Goal: Task Accomplishment & Management: Complete application form

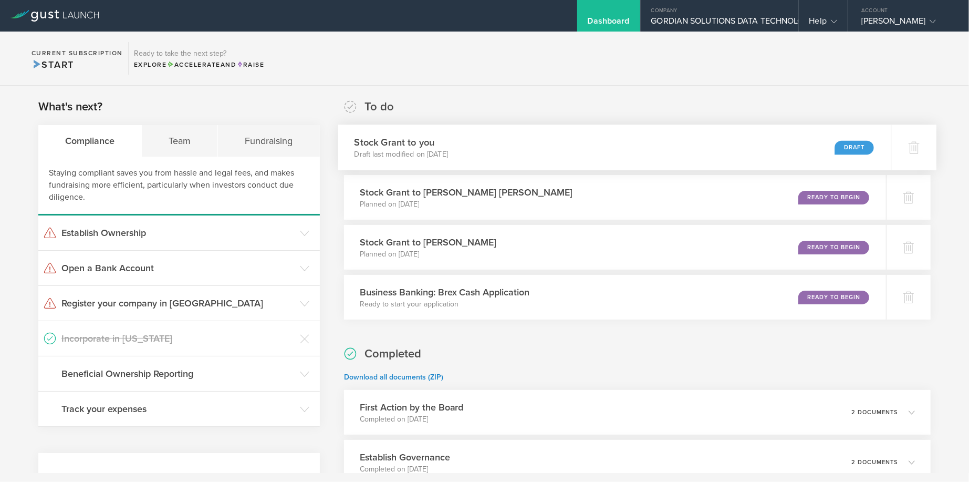
click at [852, 148] on div "Draft" at bounding box center [853, 147] width 39 height 14
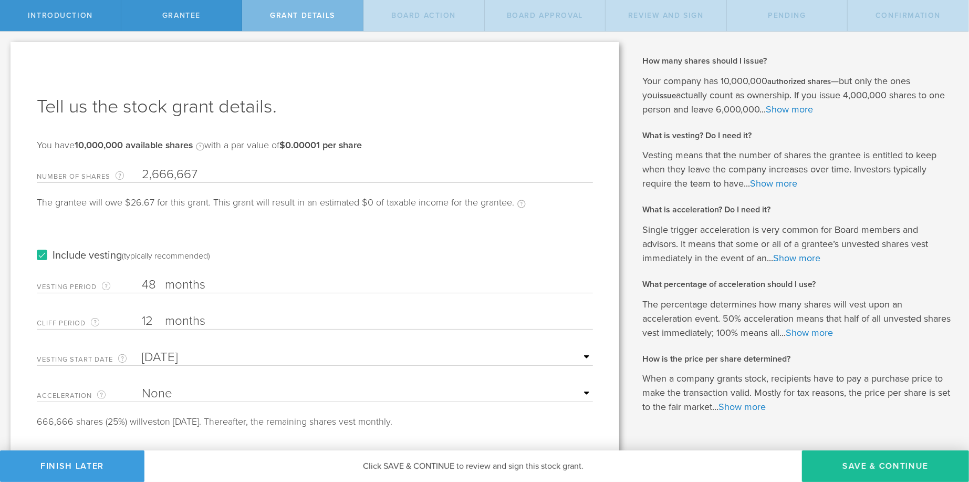
drag, startPoint x: 196, startPoint y: 277, endPoint x: 187, endPoint y: 281, distance: 10.3
click at [195, 277] on label "months" at bounding box center [217, 286] width 105 height 18
click at [172, 282] on label "months" at bounding box center [217, 286] width 105 height 18
click at [172, 282] on input "48" at bounding box center [367, 285] width 451 height 16
type input "4"
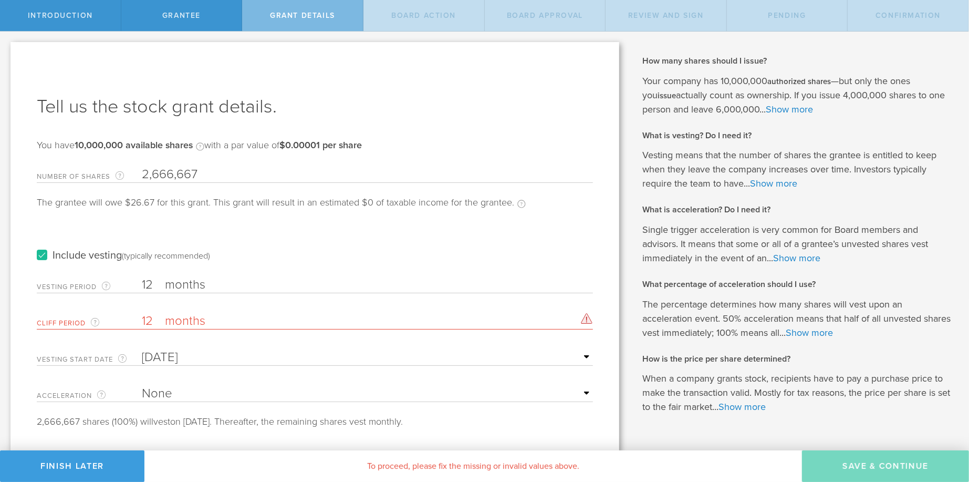
type input "12"
click at [154, 320] on input "12" at bounding box center [367, 321] width 451 height 16
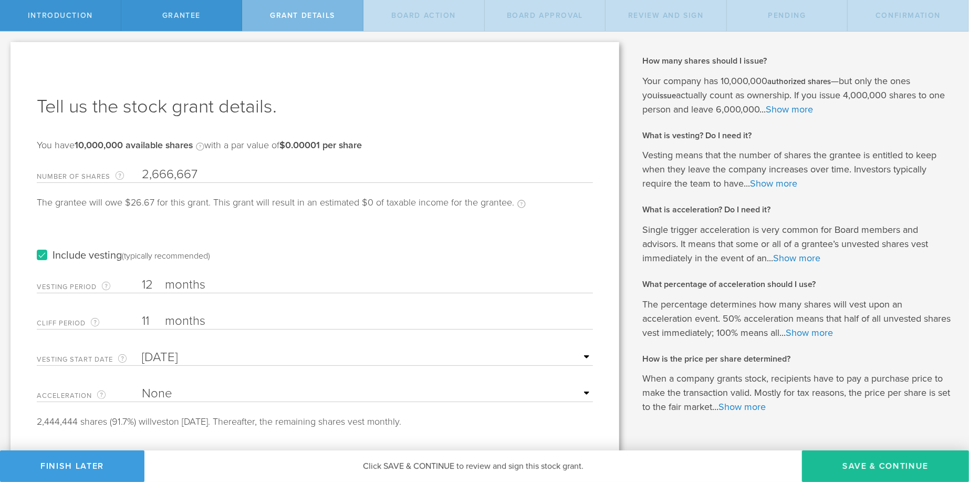
scroll to position [26, 0]
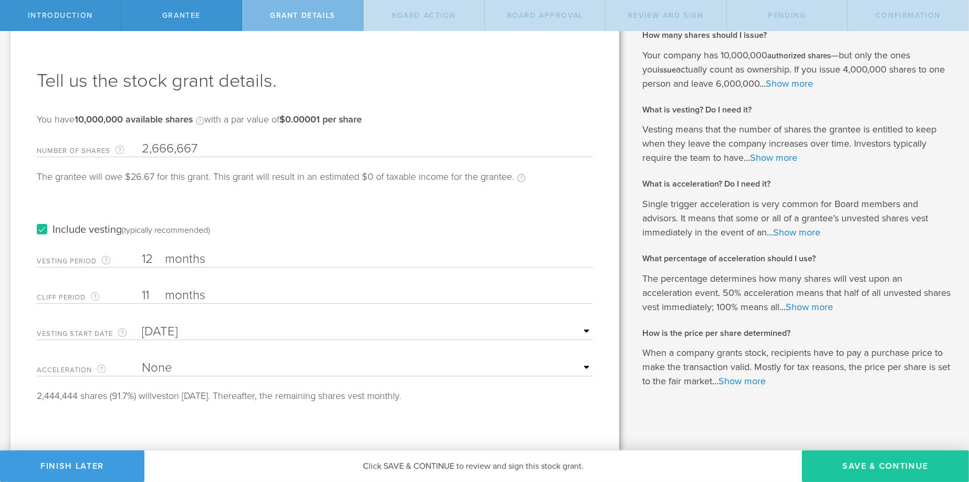
type input "11"
click at [879, 470] on button "Save & Continue" at bounding box center [885, 466] width 167 height 32
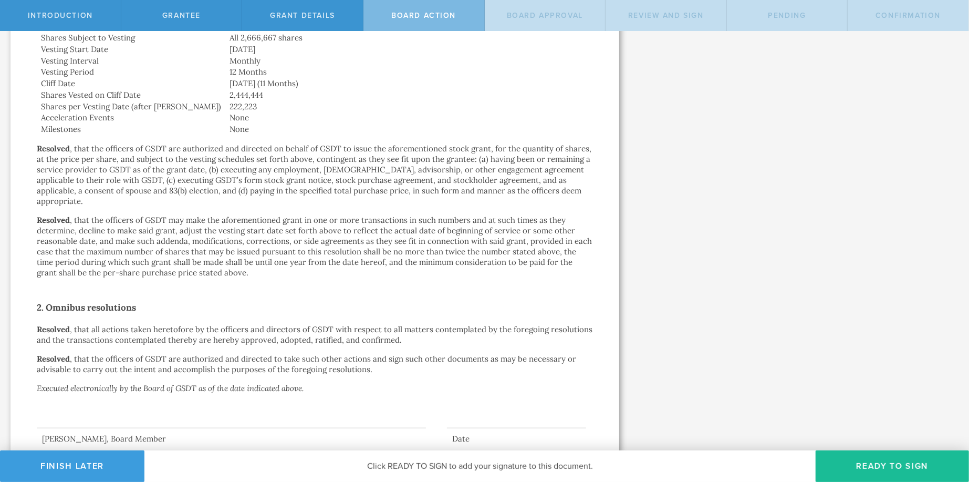
scroll to position [457, 0]
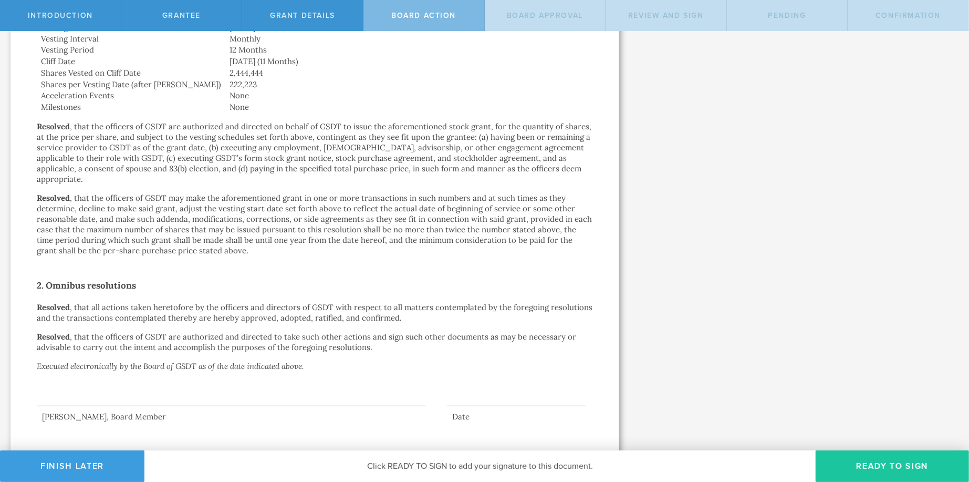
click at [868, 467] on button "Ready to Sign" at bounding box center [892, 466] width 153 height 32
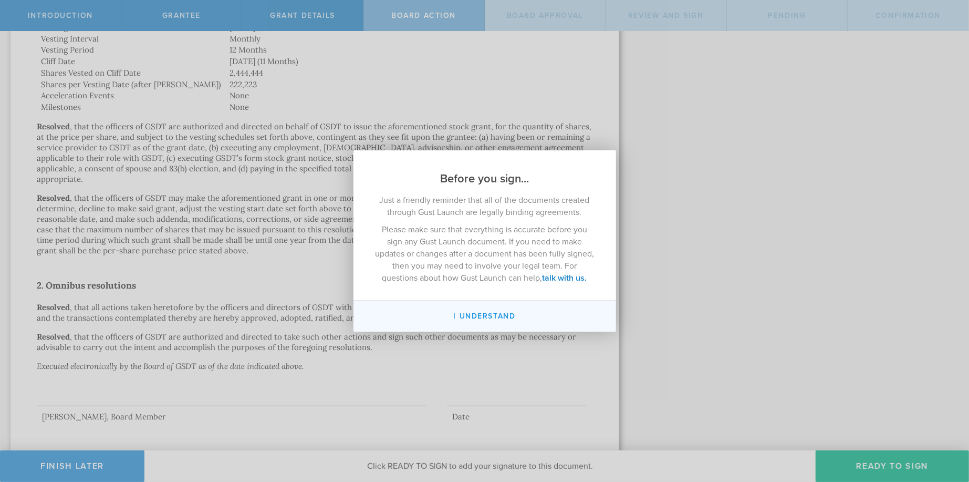
click at [482, 317] on button "I understand" at bounding box center [484, 315] width 263 height 31
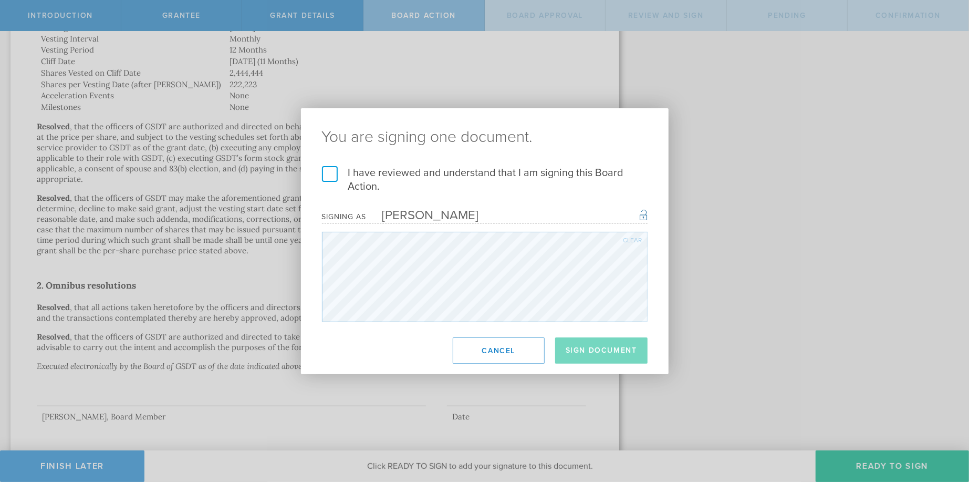
click at [327, 172] on label "I have reviewed and understand that I am signing this Board Action." at bounding box center [485, 179] width 326 height 27
click at [0, 0] on input "I have reviewed and understand that I am signing this Board Action." at bounding box center [0, 0] width 0 height 0
click at [500, 346] on button "Cancel" at bounding box center [499, 350] width 92 height 26
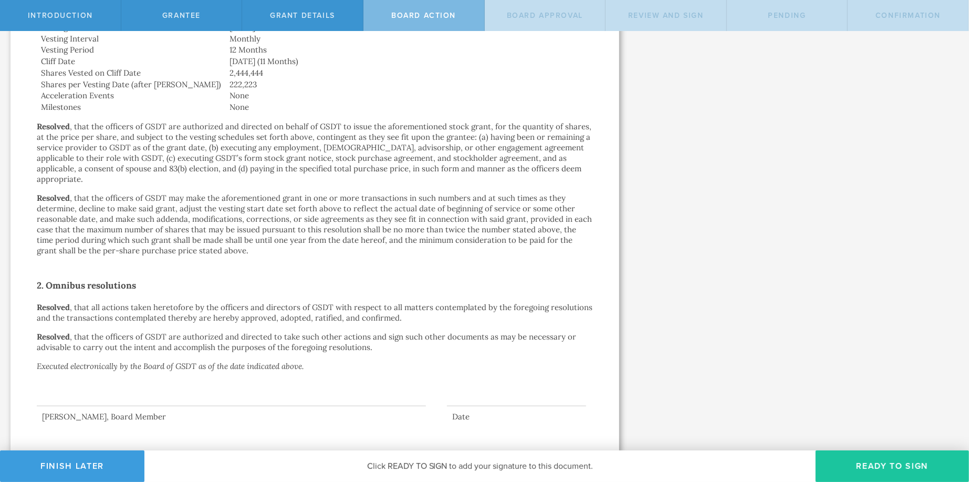
click at [864, 468] on button "Ready to Sign" at bounding box center [892, 466] width 153 height 32
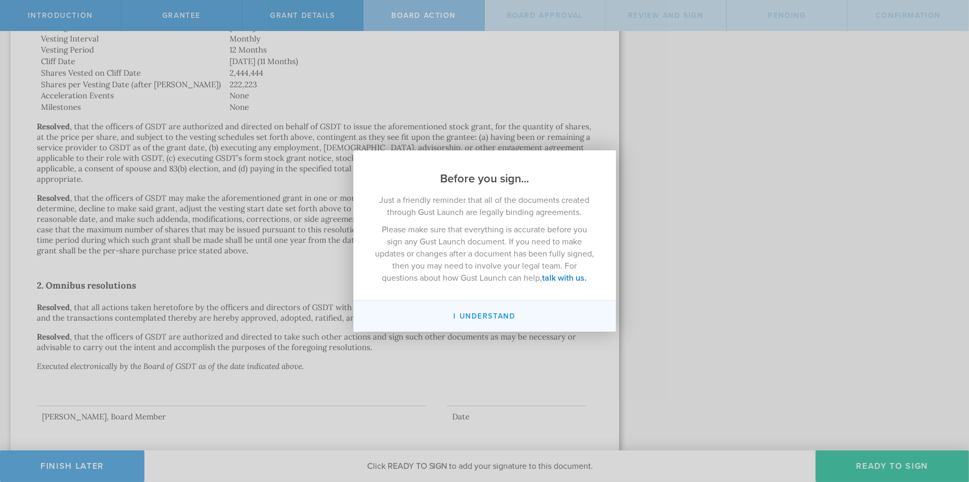
click at [496, 322] on button "I understand" at bounding box center [484, 315] width 263 height 31
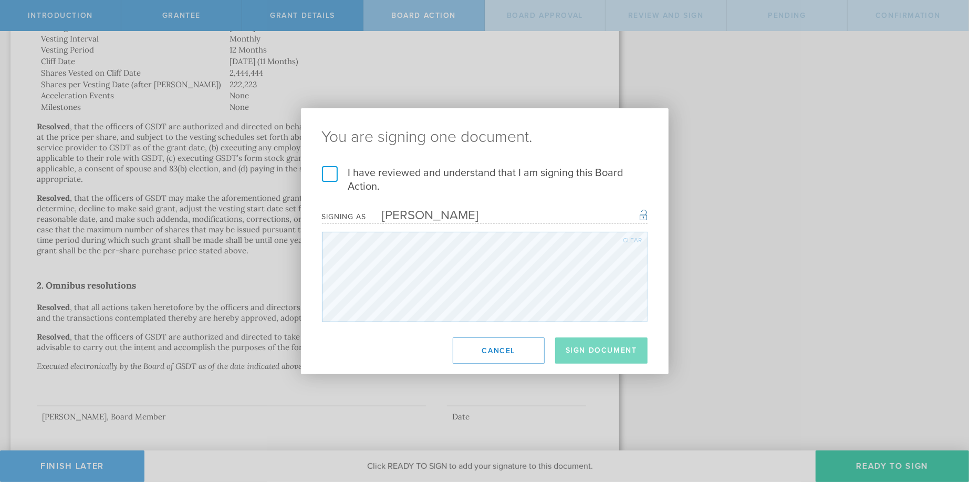
click at [630, 239] on div "Clear" at bounding box center [632, 240] width 19 height 6
click at [329, 175] on label "I have reviewed and understand that I am signing this Board Action." at bounding box center [485, 179] width 326 height 27
click at [0, 0] on input "I have reviewed and understand that I am signing this Board Action." at bounding box center [0, 0] width 0 height 0
click at [636, 239] on div "Clear" at bounding box center [632, 240] width 19 height 6
click at [633, 238] on div "Clear" at bounding box center [632, 240] width 19 height 6
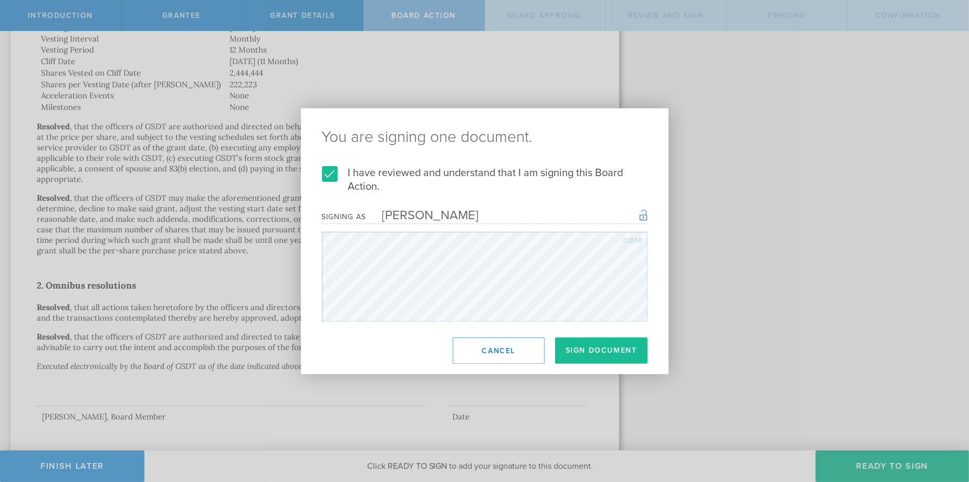
click at [635, 238] on div "Clear" at bounding box center [632, 240] width 19 height 6
click at [632, 238] on div "Clear" at bounding box center [632, 240] width 19 height 6
click at [633, 239] on div "Clear" at bounding box center [632, 240] width 19 height 6
click at [633, 241] on div "Clear" at bounding box center [632, 240] width 19 height 6
click at [625, 240] on div "Clear" at bounding box center [632, 240] width 19 height 6
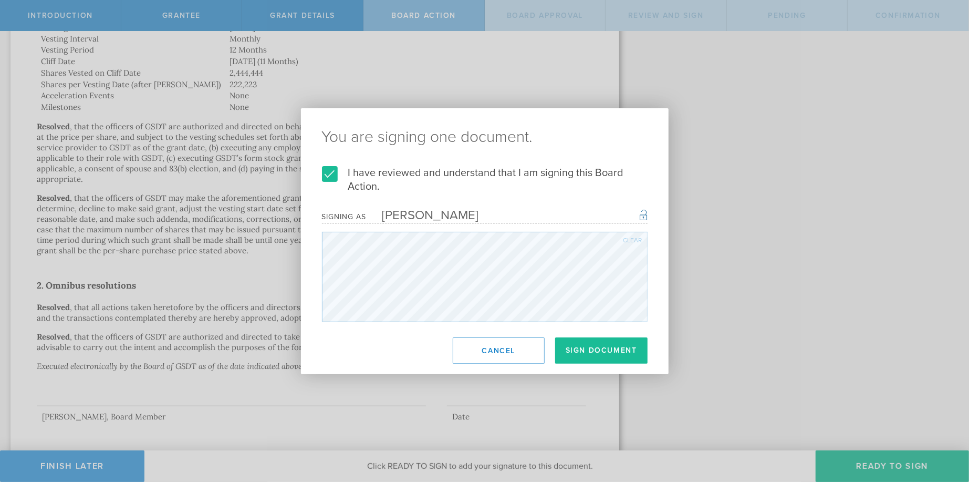
click at [633, 238] on div "Clear" at bounding box center [632, 240] width 19 height 6
click at [630, 237] on div "Clear" at bounding box center [632, 240] width 19 height 6
click at [633, 243] on div "Clear" at bounding box center [632, 240] width 19 height 6
click at [629, 239] on div "Clear" at bounding box center [632, 240] width 19 height 6
click at [581, 350] on button "Sign Document" at bounding box center [601, 350] width 92 height 26
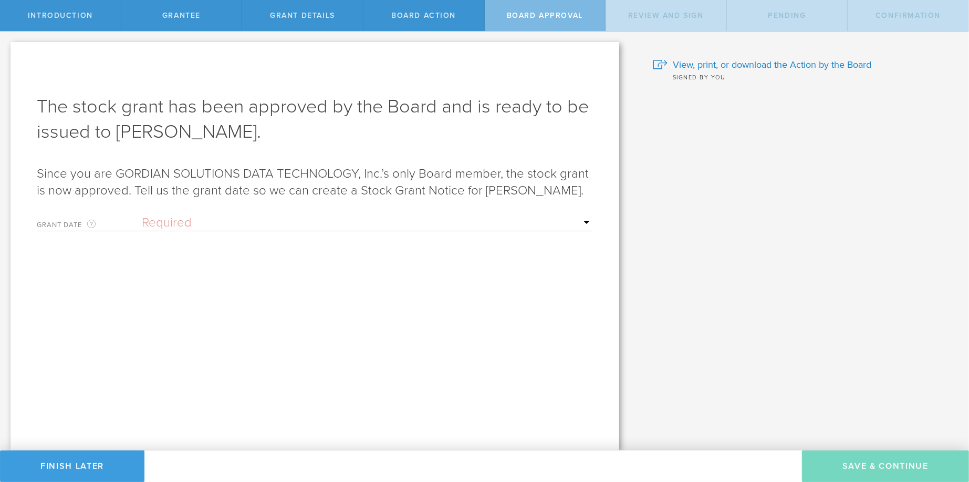
scroll to position [0, 0]
click at [587, 231] on select "Required Upon grantee's signature A specific date" at bounding box center [367, 223] width 451 height 16
select select "uponGranteeSignature"
click at [142, 231] on select "Required Upon grantee's signature A specific date" at bounding box center [367, 223] width 451 height 16
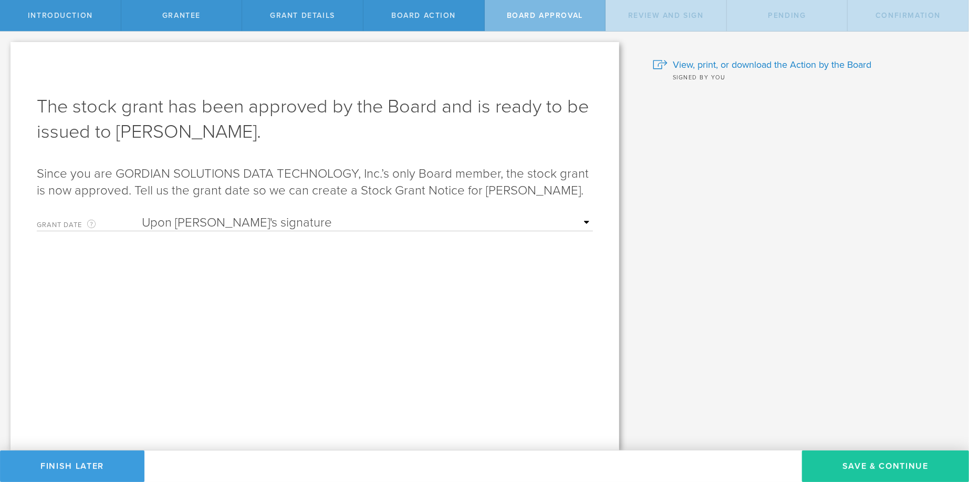
click at [877, 460] on button "Save & Continue" at bounding box center [885, 466] width 167 height 32
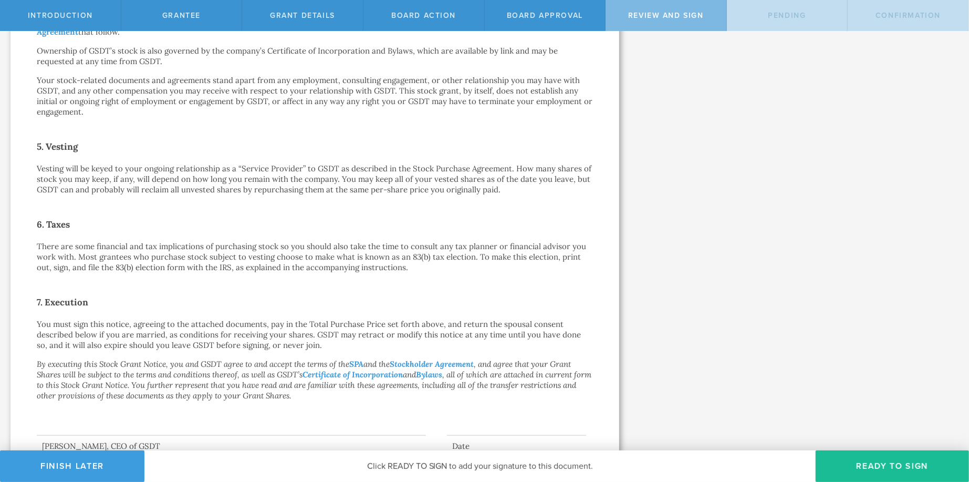
scroll to position [616, 0]
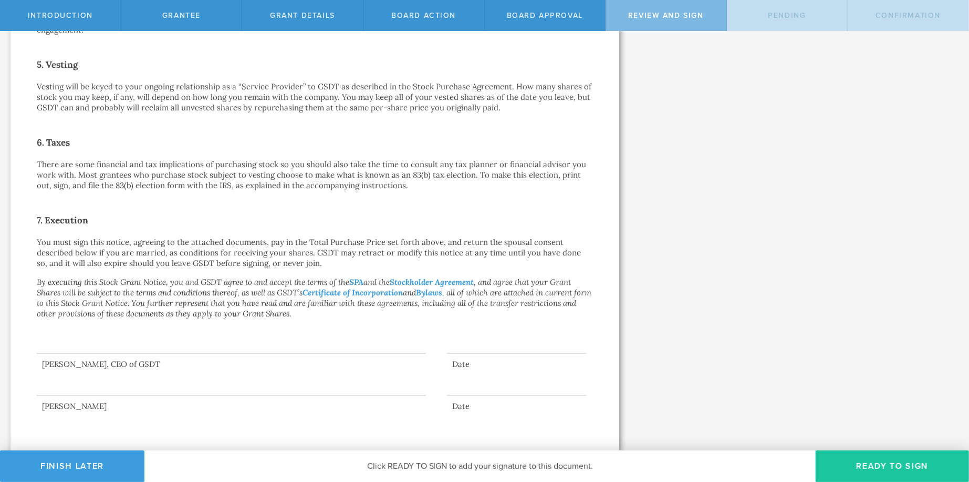
click at [858, 465] on button "Ready to Sign" at bounding box center [892, 466] width 153 height 32
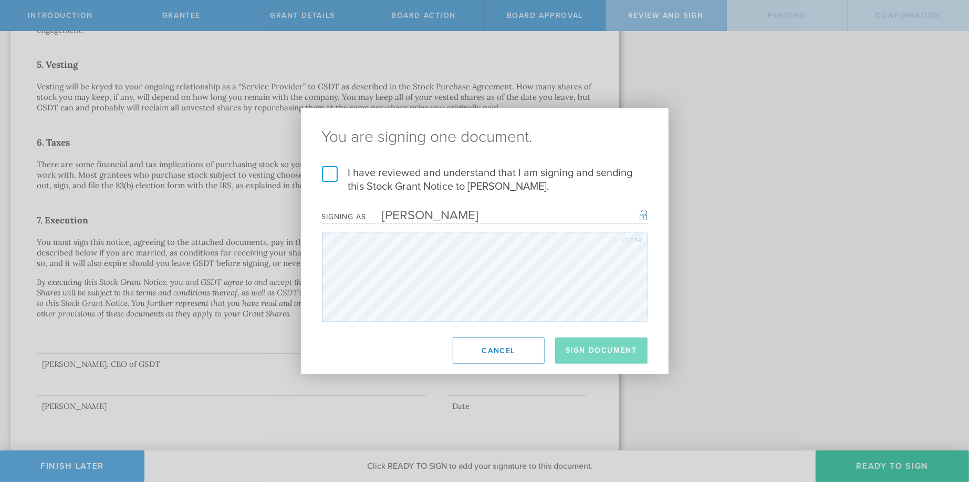
click at [329, 173] on label "I have reviewed and understand that I am signing and sending this Stock Grant N…" at bounding box center [485, 179] width 326 height 27
click at [0, 0] on input "I have reviewed and understand that I am signing and sending this Stock Grant N…" at bounding box center [0, 0] width 0 height 0
click at [592, 346] on button "Sign Document" at bounding box center [601, 350] width 92 height 26
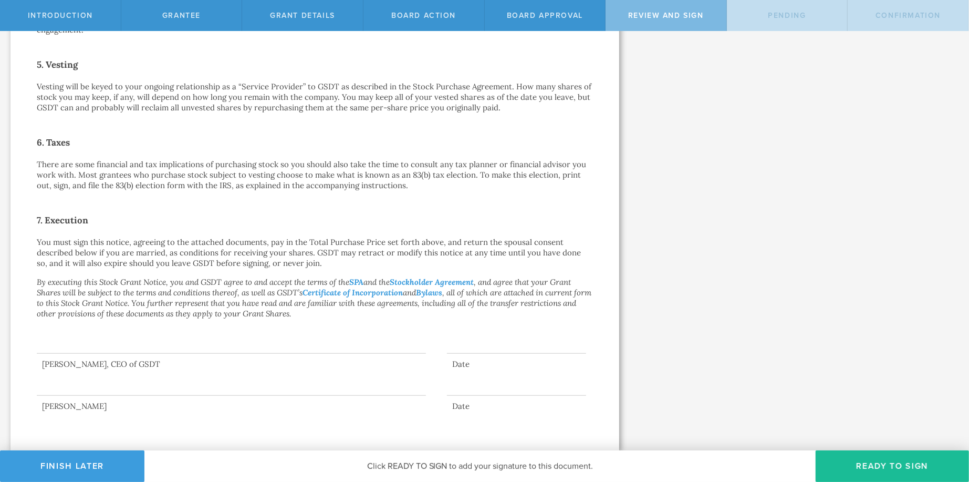
scroll to position [0, 0]
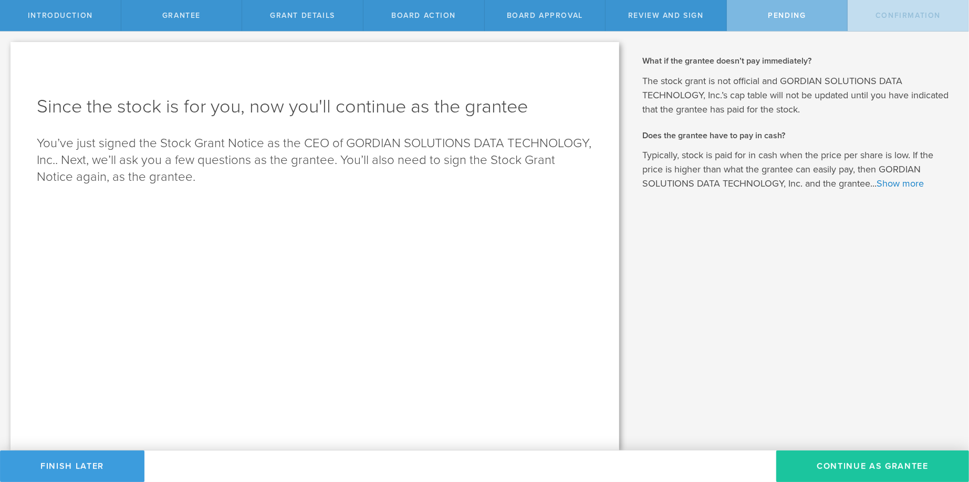
click at [844, 463] on button "Continue as Grantee" at bounding box center [872, 466] width 193 height 32
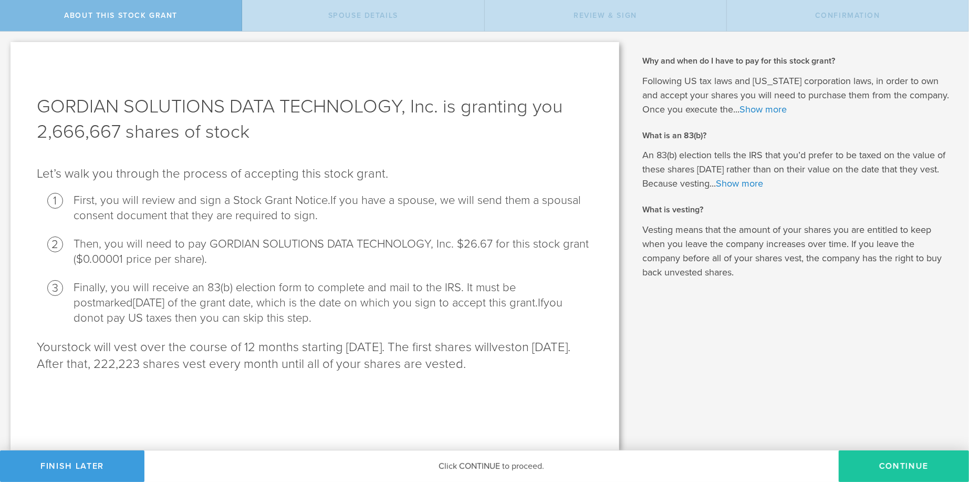
click at [892, 463] on button "CONTINUE" at bounding box center [904, 466] width 130 height 32
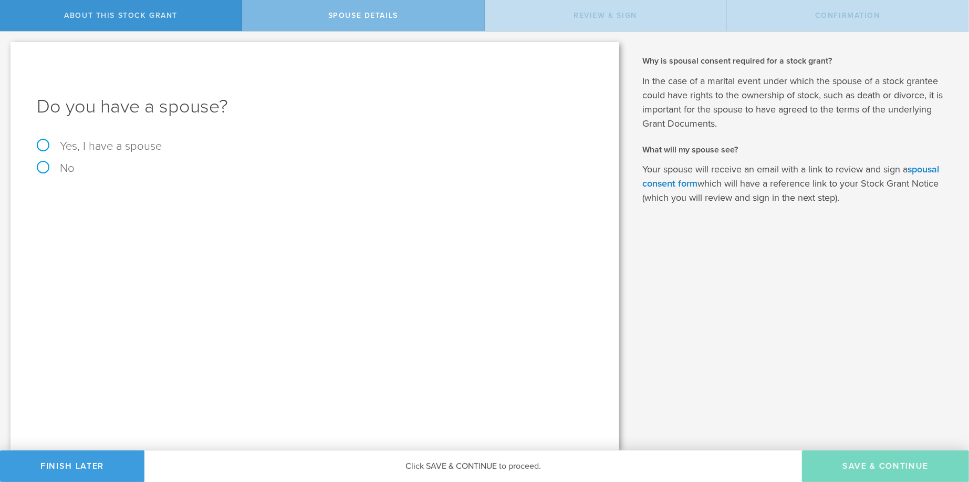
click at [41, 144] on label "Yes, I have a spouse" at bounding box center [315, 146] width 556 height 12
click at [7, 48] on input "Yes, I have a spouse" at bounding box center [3, 40] width 7 height 17
radio input "true"
click at [137, 232] on input "text" at bounding box center [352, 231] width 472 height 16
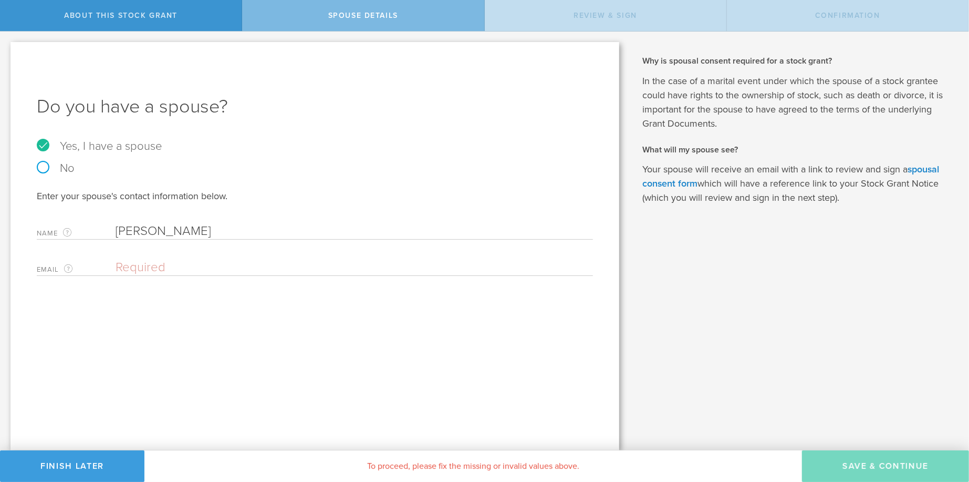
type input "Amy Michelle Poltonavage"
type input "aho315@hotmail.com"
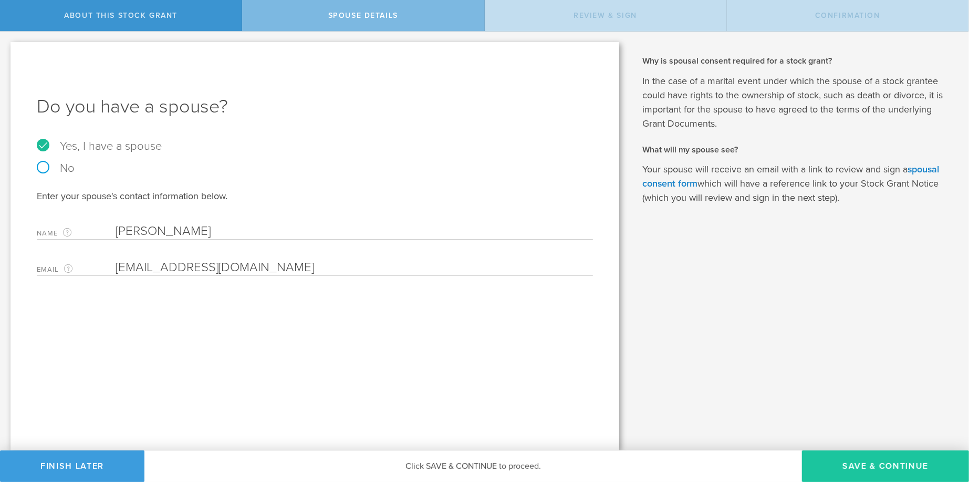
click at [852, 464] on button "Save & Continue" at bounding box center [885, 466] width 167 height 32
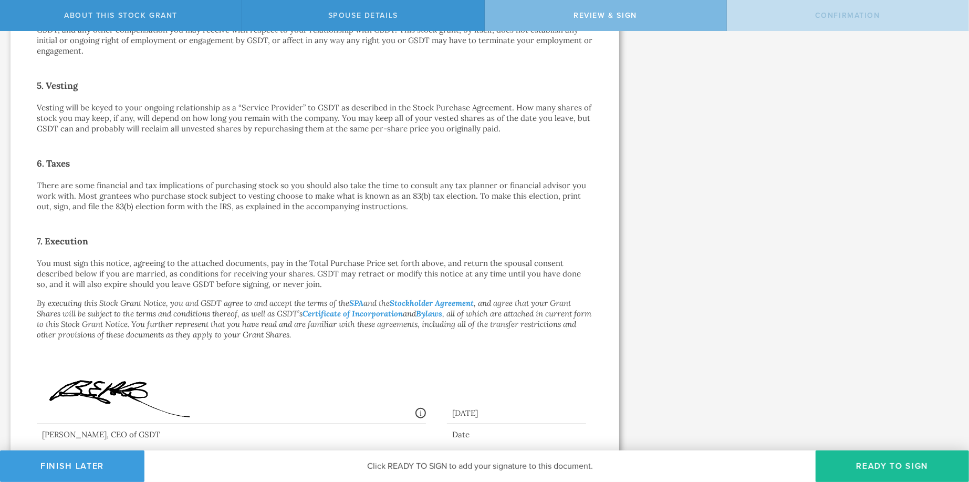
scroll to position [665, 0]
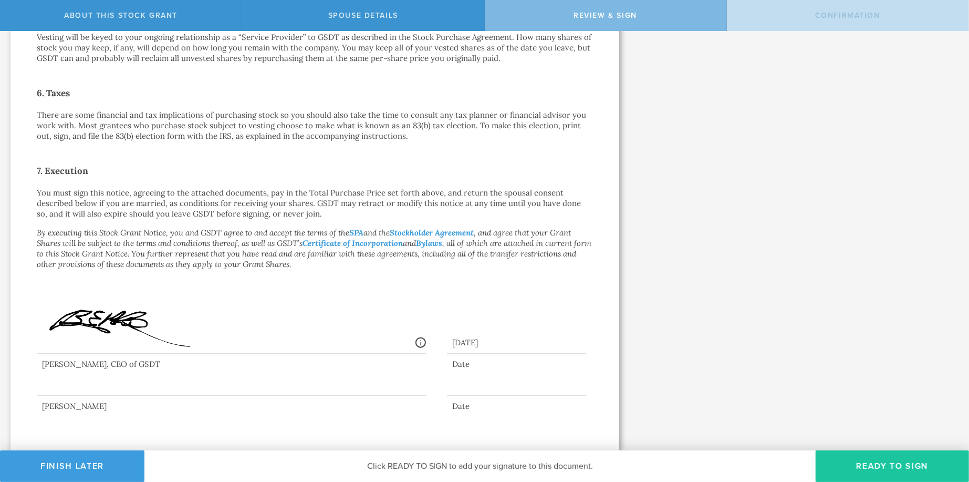
click at [865, 464] on button "Ready to Sign" at bounding box center [892, 466] width 153 height 32
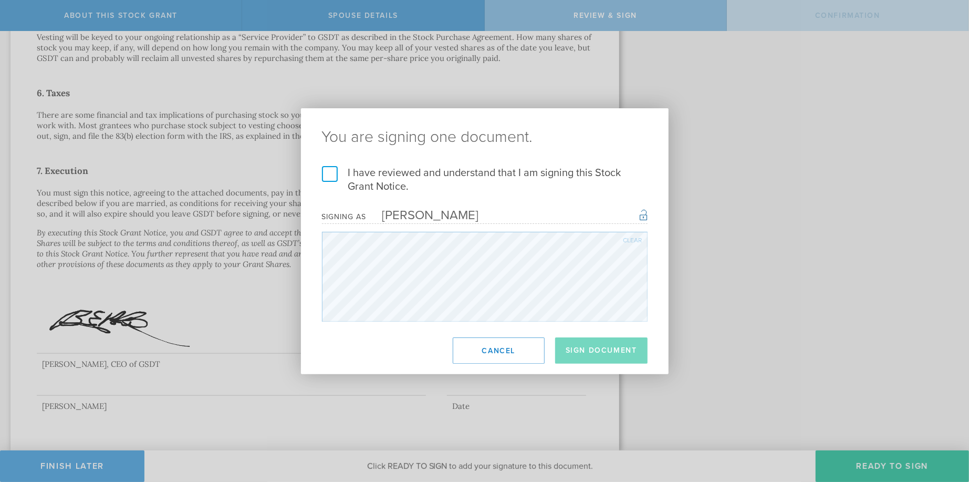
click at [329, 173] on label "I have reviewed and understand that I am signing this Stock Grant Notice." at bounding box center [485, 179] width 326 height 27
click at [0, 0] on input "I have reviewed and understand that I am signing this Stock Grant Notice." at bounding box center [0, 0] width 0 height 0
click at [601, 347] on button "Sign Document" at bounding box center [601, 350] width 92 height 26
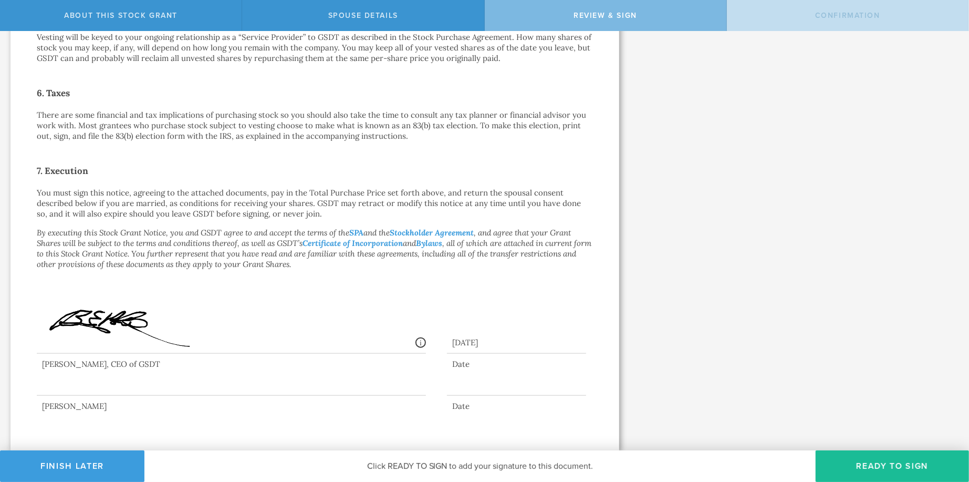
scroll to position [0, 0]
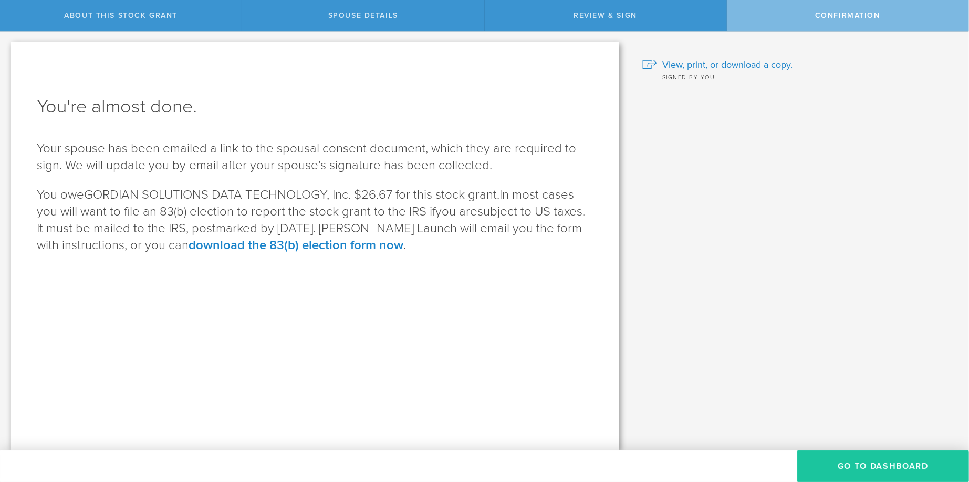
click at [877, 463] on button "Go to Dashboard" at bounding box center [883, 466] width 172 height 32
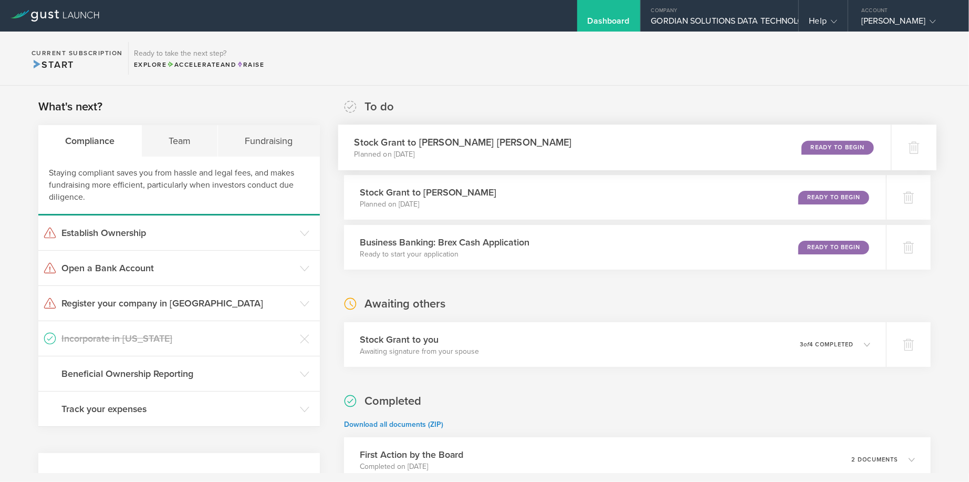
click at [829, 145] on div "Ready to Begin" at bounding box center [837, 147] width 72 height 14
click at [824, 147] on div "Ready to Begin" at bounding box center [837, 147] width 72 height 14
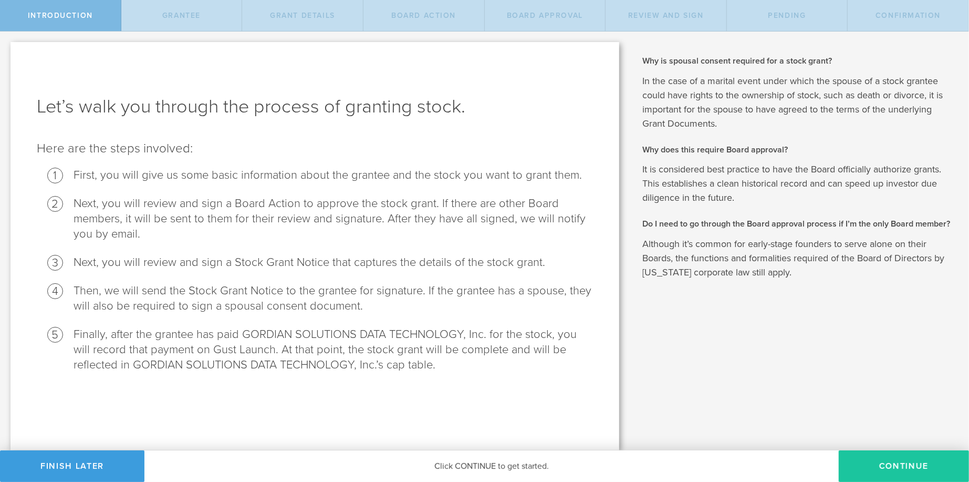
click at [896, 465] on button "Continue" at bounding box center [904, 466] width 130 height 32
radio input "true"
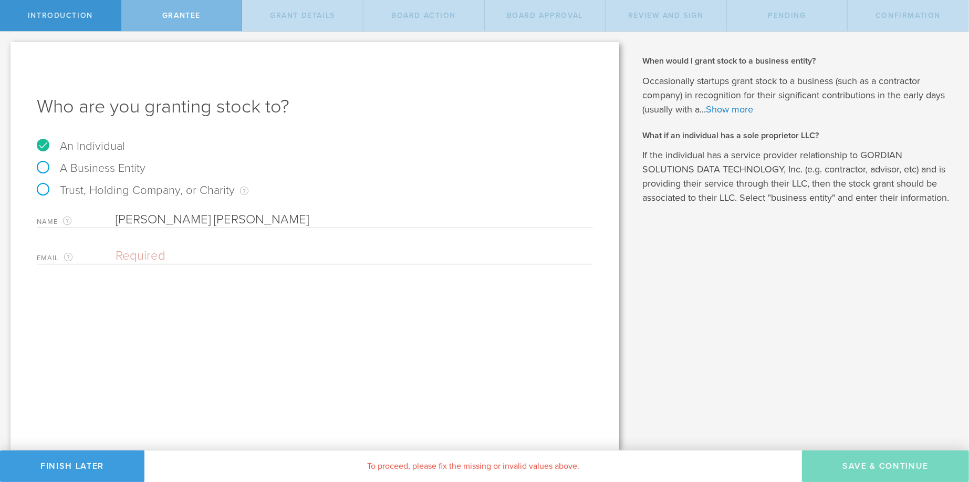
click at [127, 255] on input "email" at bounding box center [352, 256] width 472 height 16
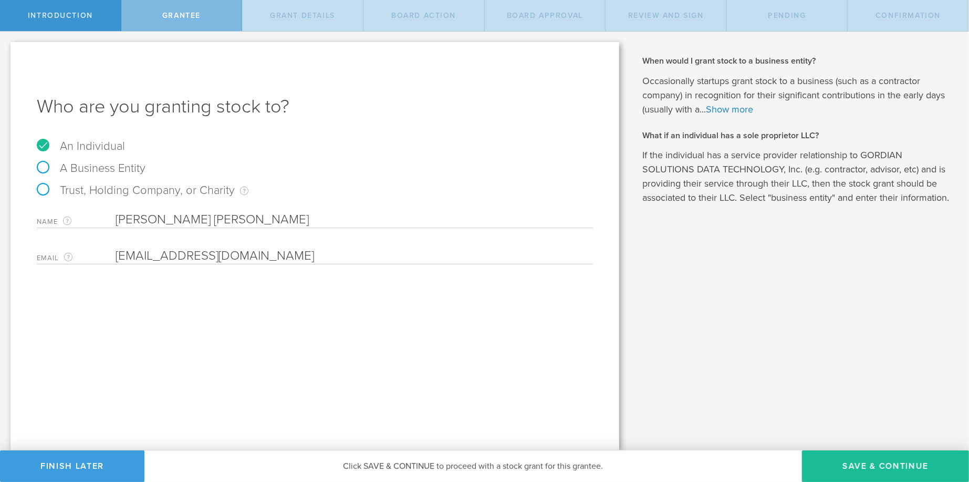
type input "[EMAIL_ADDRESS][DOMAIN_NAME]"
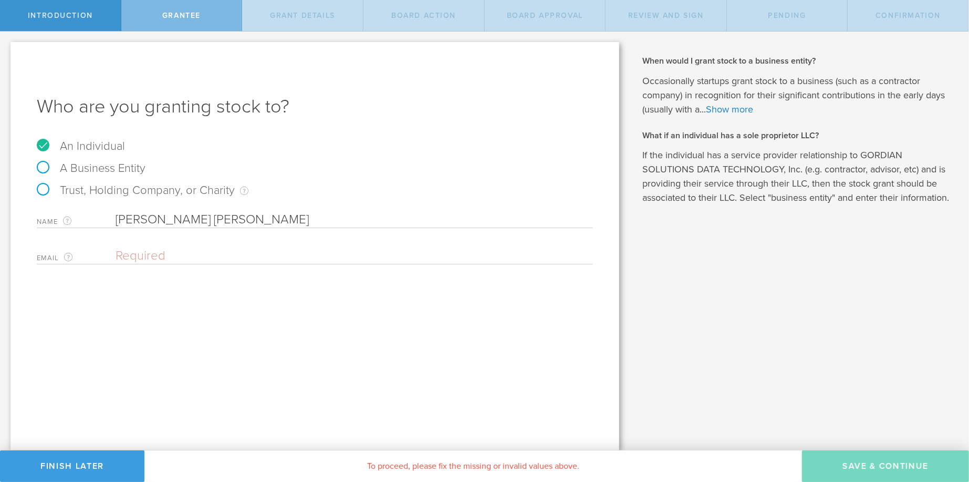
drag, startPoint x: 180, startPoint y: 254, endPoint x: 187, endPoint y: 253, distance: 6.9
click at [180, 254] on input "email" at bounding box center [352, 256] width 472 height 16
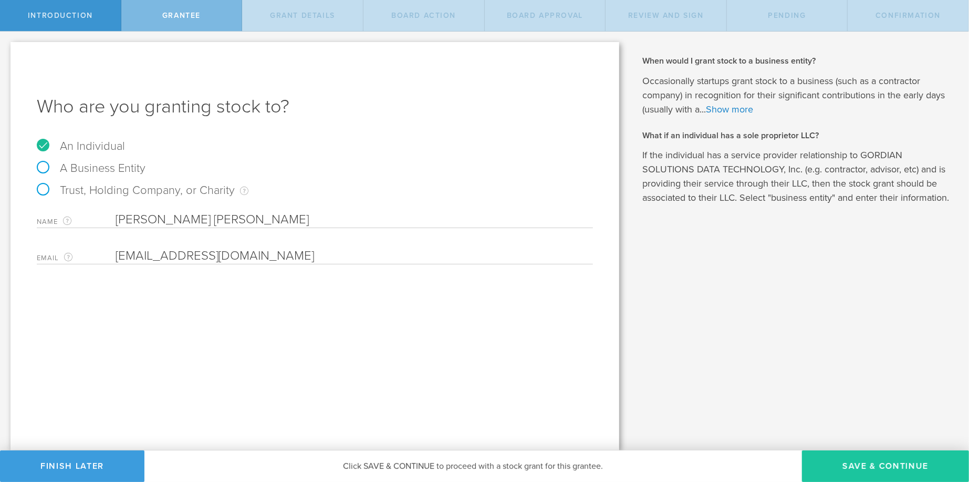
type input "[EMAIL_ADDRESS][DOMAIN_NAME]"
click at [853, 464] on button "Save & Continue" at bounding box center [885, 466] width 167 height 32
type input "2,666,667"
type input "48"
type input "12"
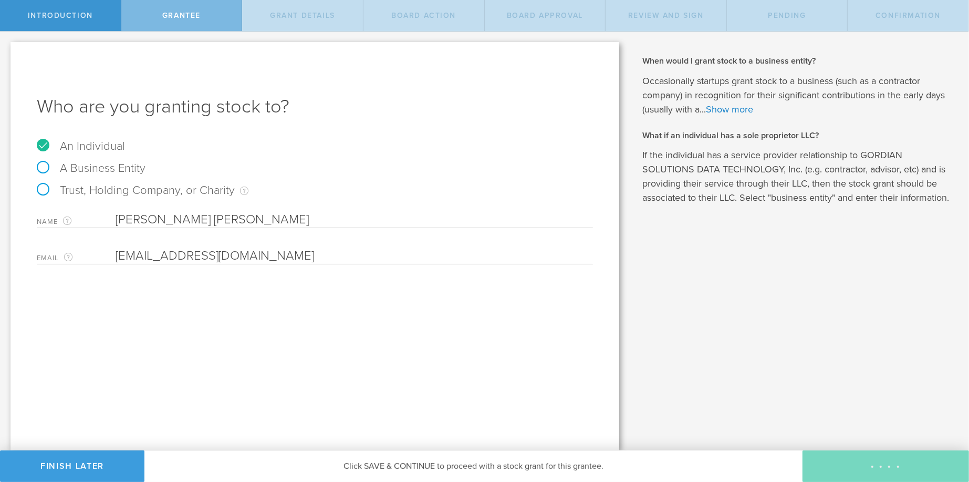
select select "none"
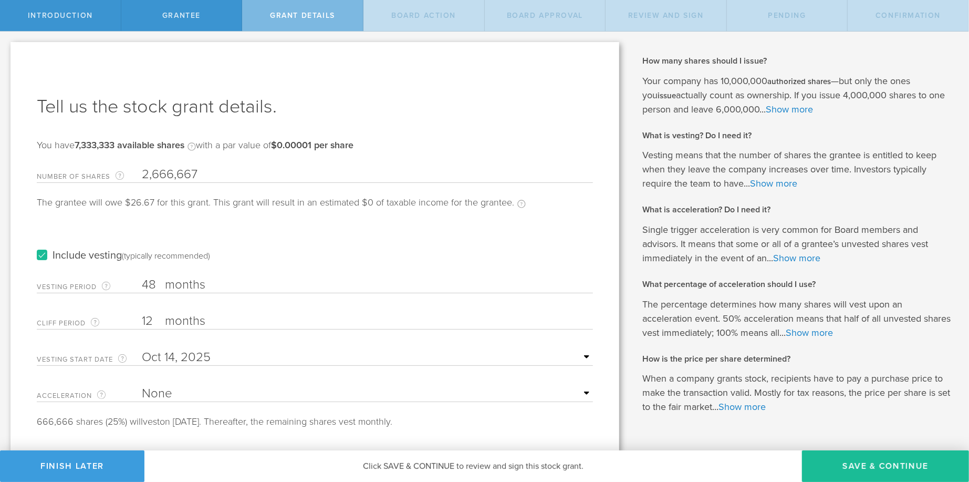
click at [158, 279] on input "48" at bounding box center [367, 285] width 451 height 16
type input "4"
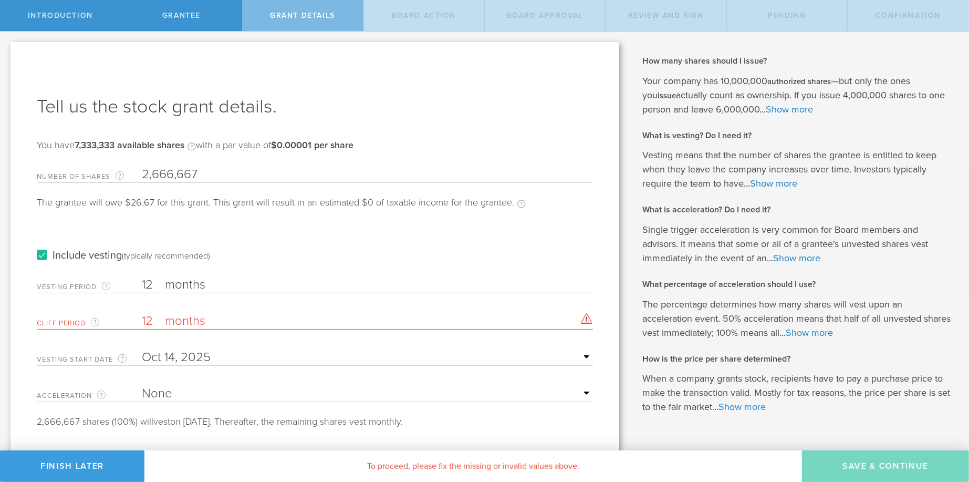
type input "12"
click at [158, 316] on input "12" at bounding box center [367, 321] width 451 height 16
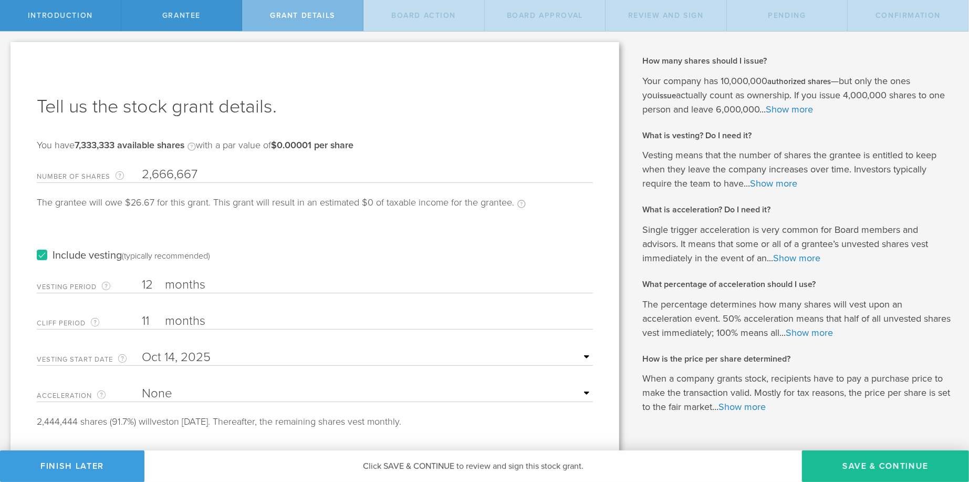
scroll to position [26, 0]
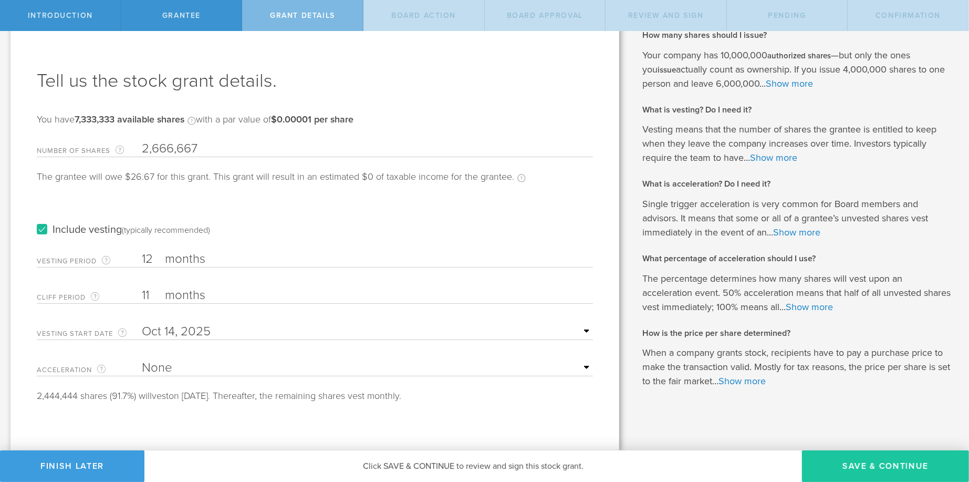
type input "11"
click at [859, 466] on button "Save & Continue" at bounding box center [885, 466] width 167 height 32
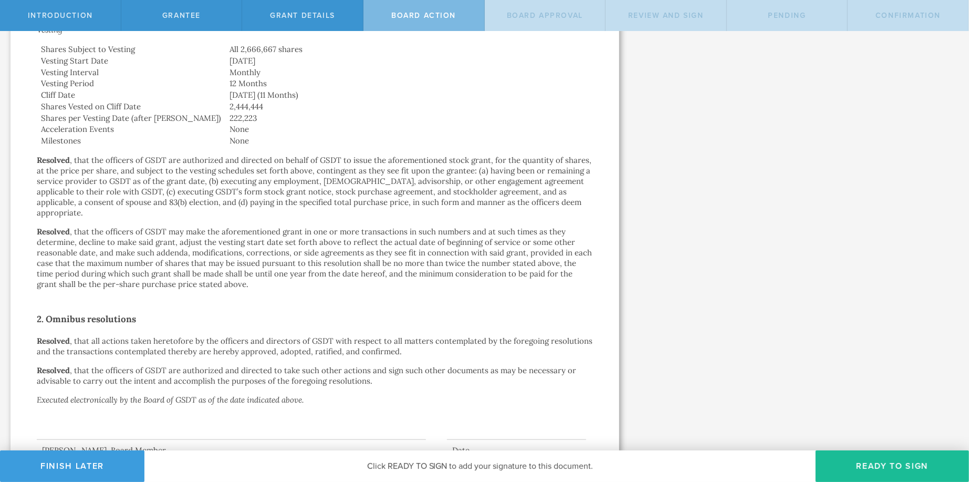
scroll to position [457, 0]
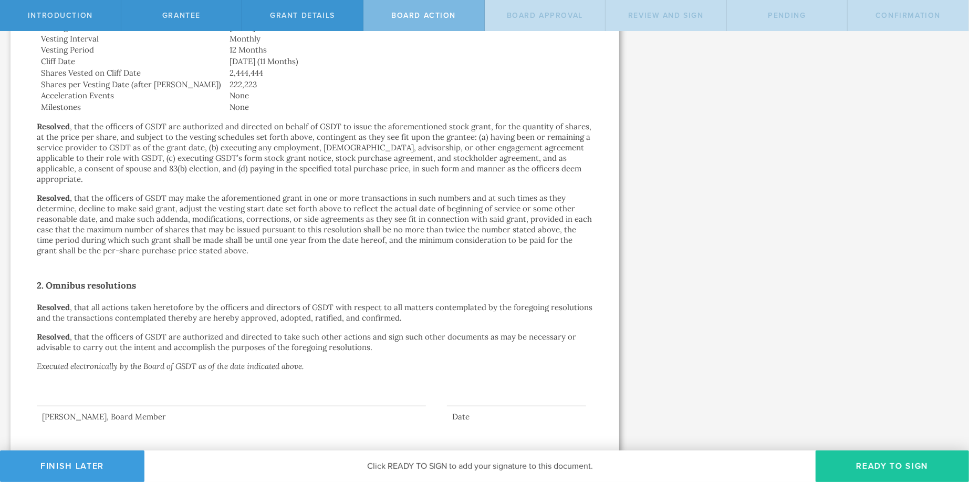
click at [886, 466] on button "Ready to Sign" at bounding box center [892, 466] width 153 height 32
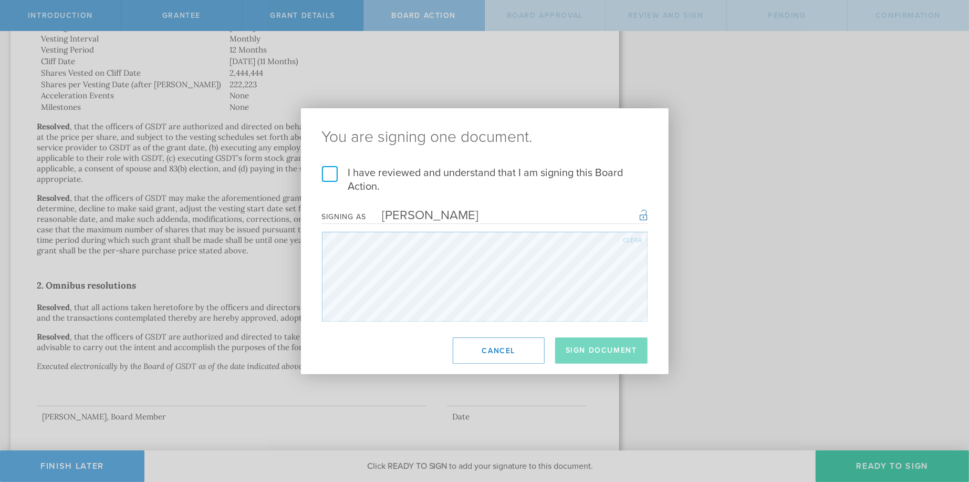
click at [330, 174] on label "I have reviewed and understand that I am signing this Board Action." at bounding box center [485, 179] width 326 height 27
click at [0, 0] on input "I have reviewed and understand that I am signing this Board Action." at bounding box center [0, 0] width 0 height 0
click at [591, 354] on button "Sign Document" at bounding box center [601, 350] width 92 height 26
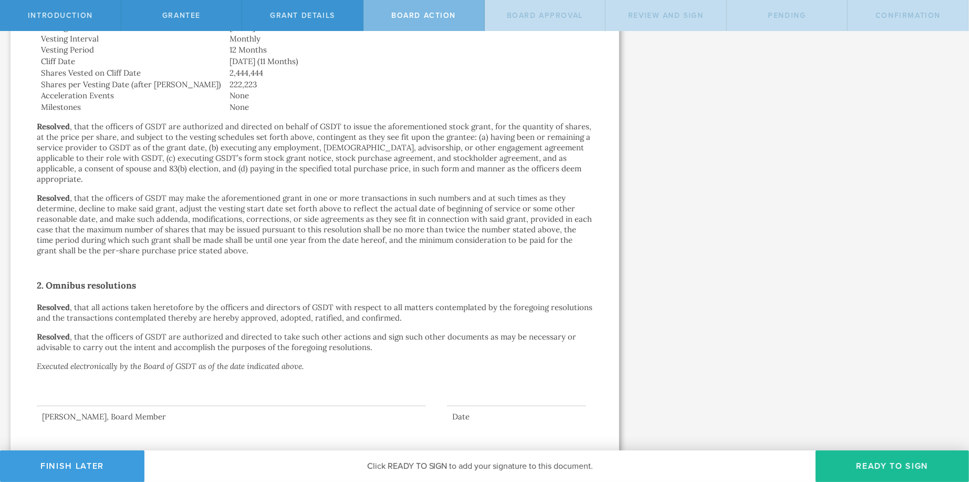
scroll to position [0, 0]
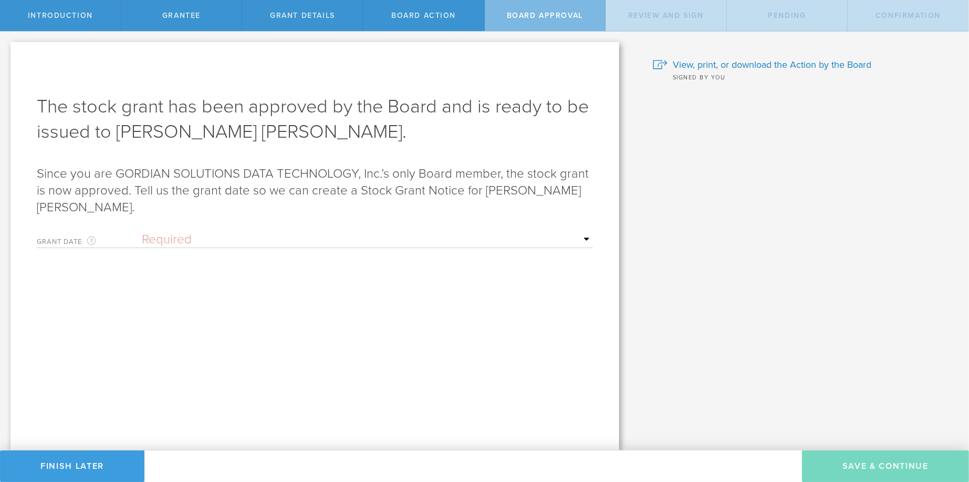
click at [586, 232] on select "Required Upon grantee's signature A specific date" at bounding box center [367, 240] width 451 height 16
select select "uponGranteeSignature"
click at [142, 232] on select "Required Upon grantee's signature A specific date" at bounding box center [367, 240] width 451 height 16
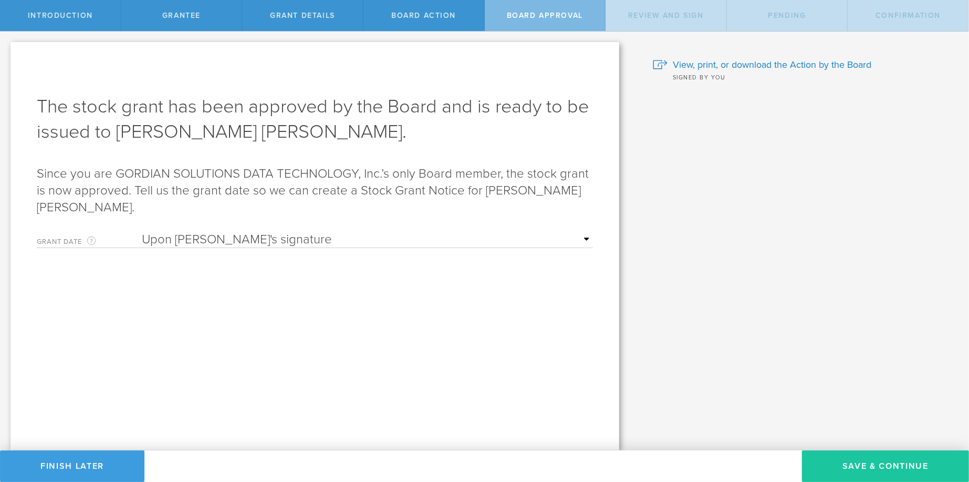
click at [867, 465] on button "Save & Continue" at bounding box center [885, 466] width 167 height 32
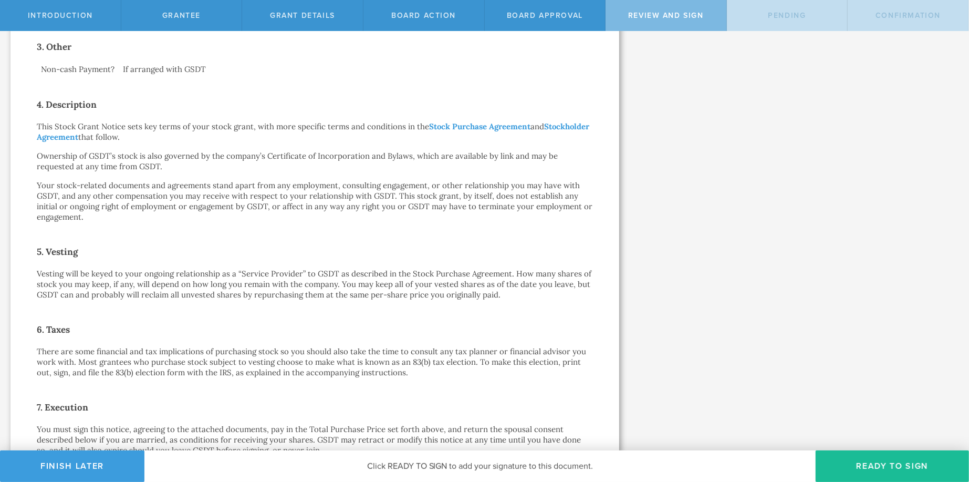
scroll to position [616, 0]
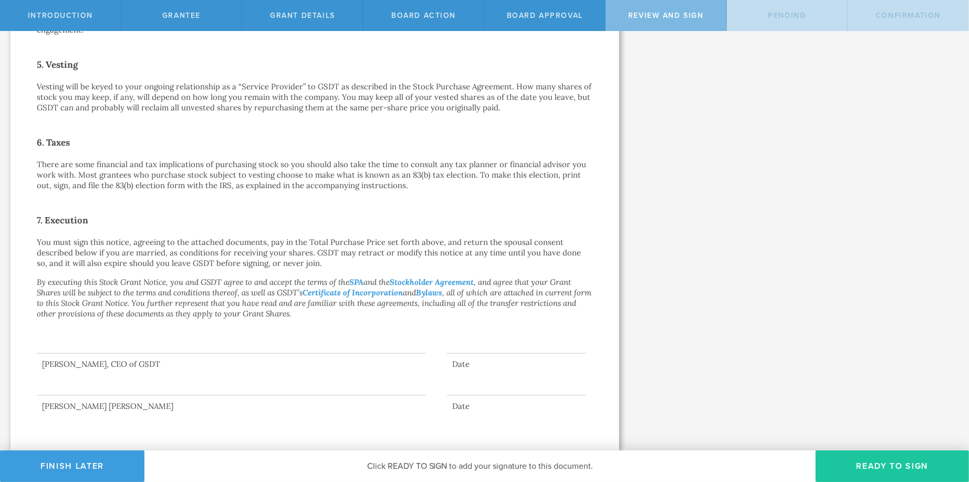
click at [876, 468] on button "Ready to Sign" at bounding box center [892, 466] width 153 height 32
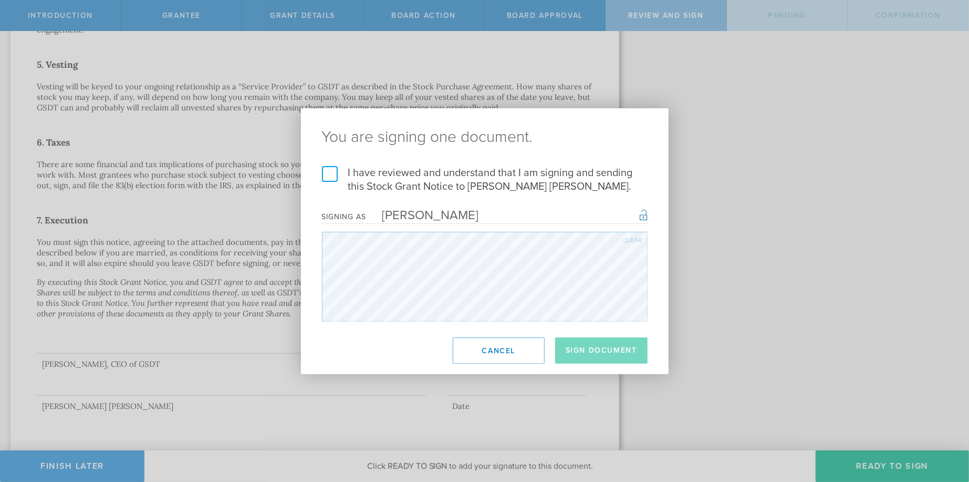
click at [327, 170] on label "I have reviewed and understand that I am signing and sending this Stock Grant N…" at bounding box center [485, 179] width 326 height 27
click at [0, 0] on input "I have reviewed and understand that I am signing and sending this Stock Grant N…" at bounding box center [0, 0] width 0 height 0
click at [588, 347] on button "Sign Document" at bounding box center [601, 350] width 92 height 26
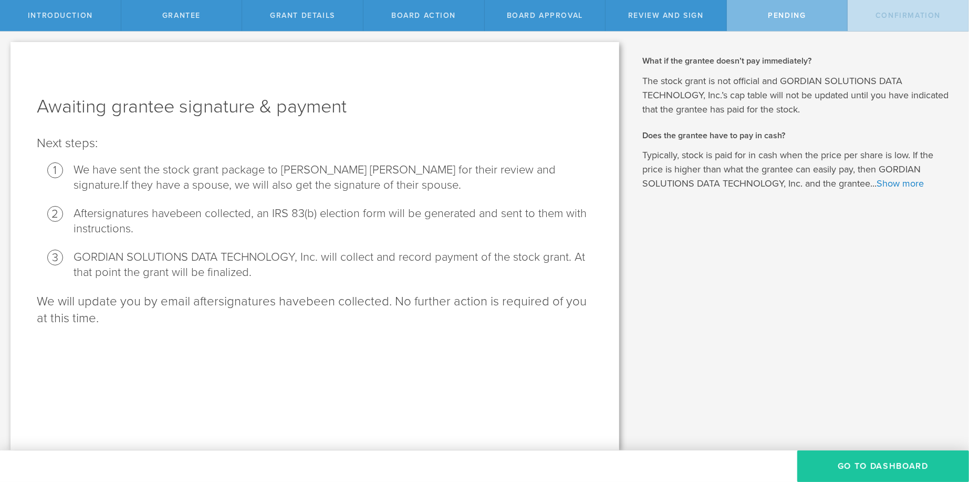
click at [884, 464] on button "Go To Dashboard" at bounding box center [883, 466] width 172 height 32
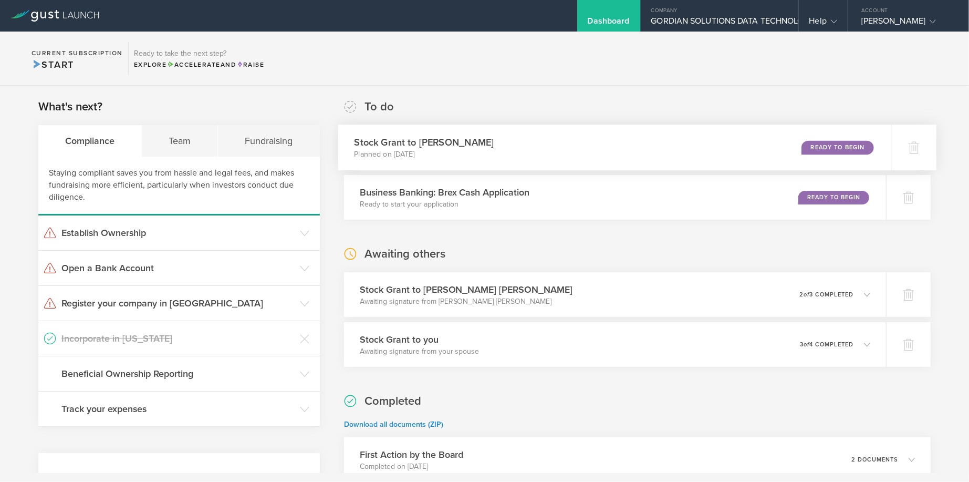
click at [821, 145] on div "Ready to Begin" at bounding box center [837, 147] width 72 height 14
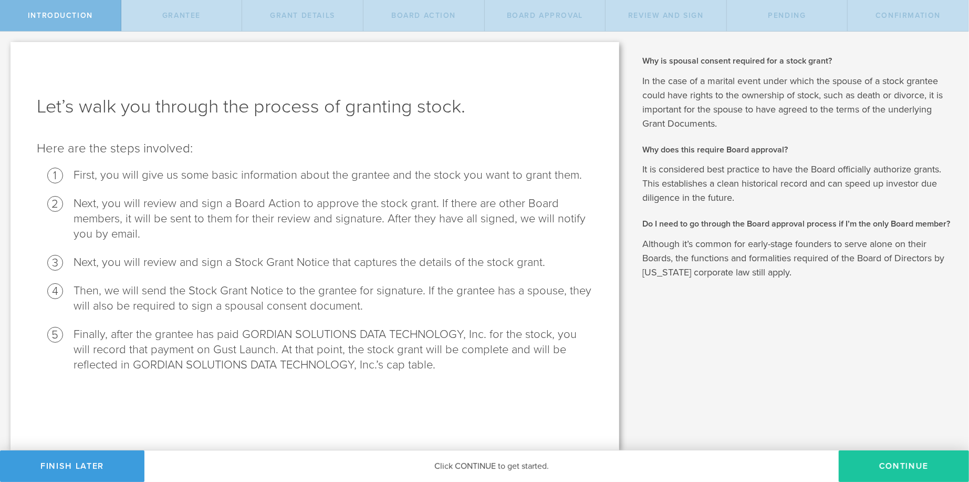
click at [875, 467] on button "Continue" at bounding box center [904, 466] width 130 height 32
radio input "true"
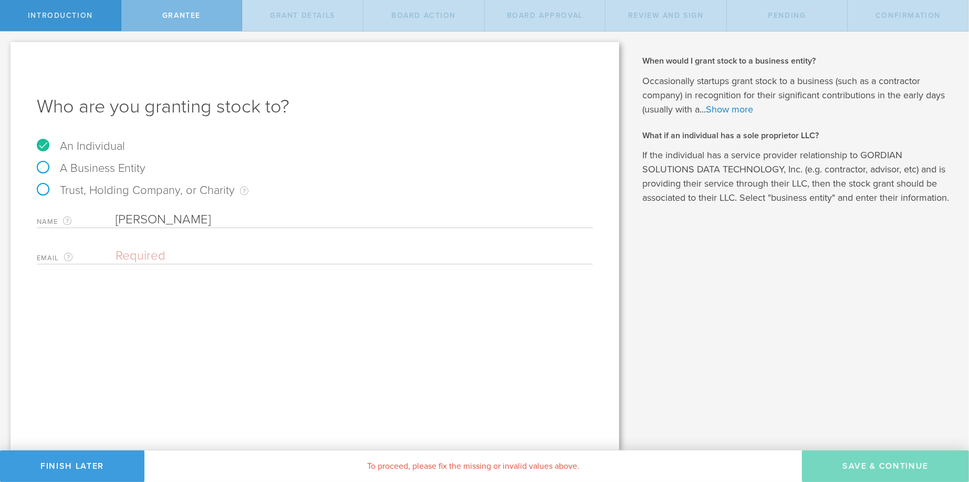
click at [129, 253] on input "email" at bounding box center [352, 256] width 472 height 16
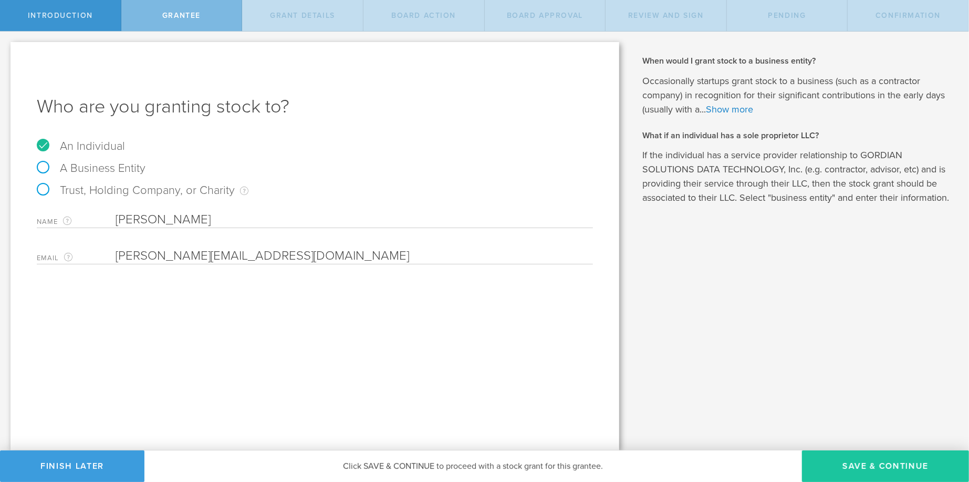
type input "[PERSON_NAME][EMAIL_ADDRESS][DOMAIN_NAME]"
click at [864, 464] on button "Save & Continue" at bounding box center [885, 466] width 167 height 32
type input "2,666,667"
type input "48"
type input "12"
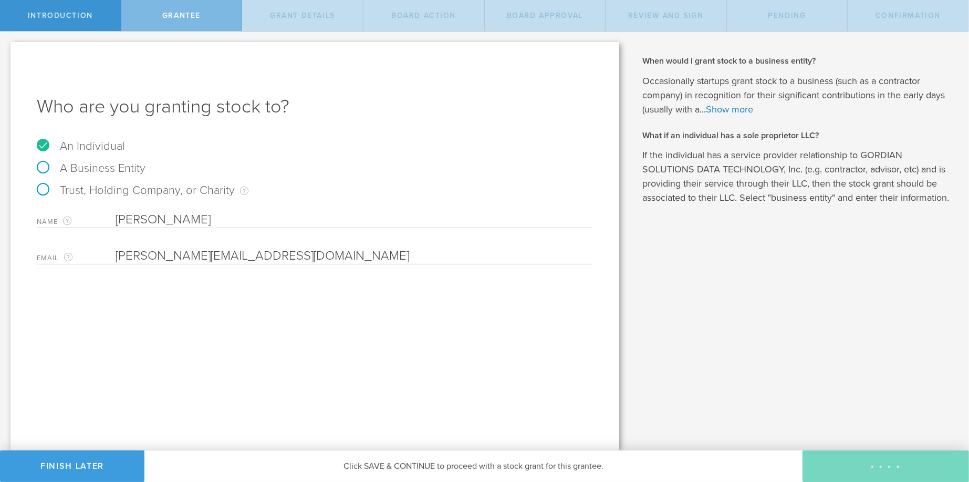
select select "none"
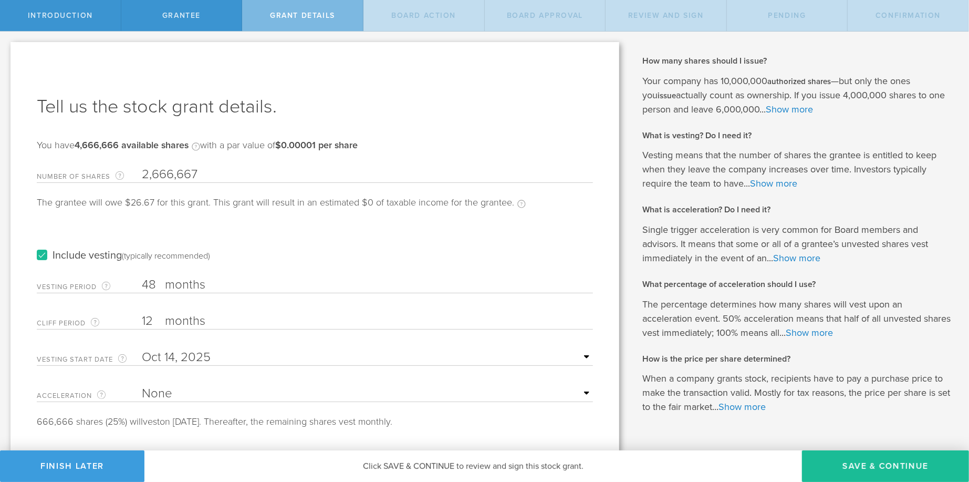
click at [161, 278] on input "48" at bounding box center [367, 285] width 451 height 16
type input "4"
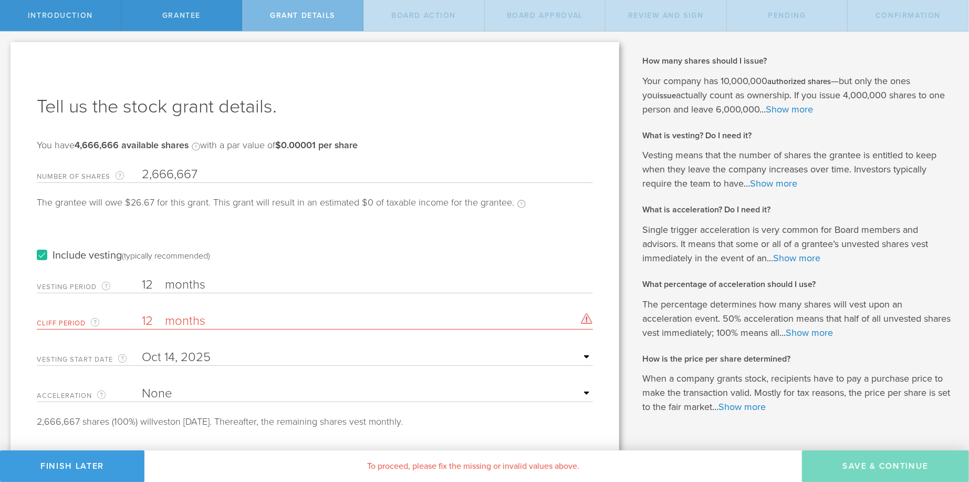
type input "12"
click at [157, 319] on input "12" at bounding box center [367, 321] width 451 height 16
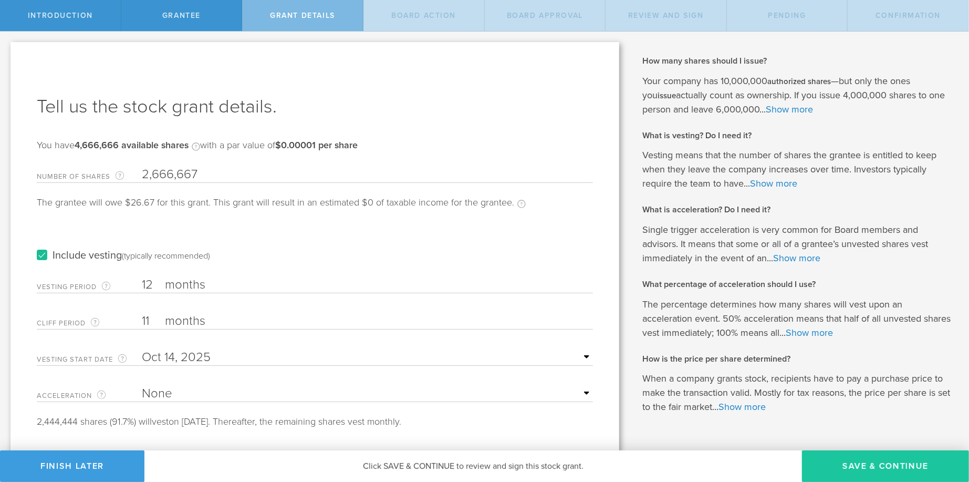
type input "11"
click at [860, 468] on button "Save & Continue" at bounding box center [885, 466] width 167 height 32
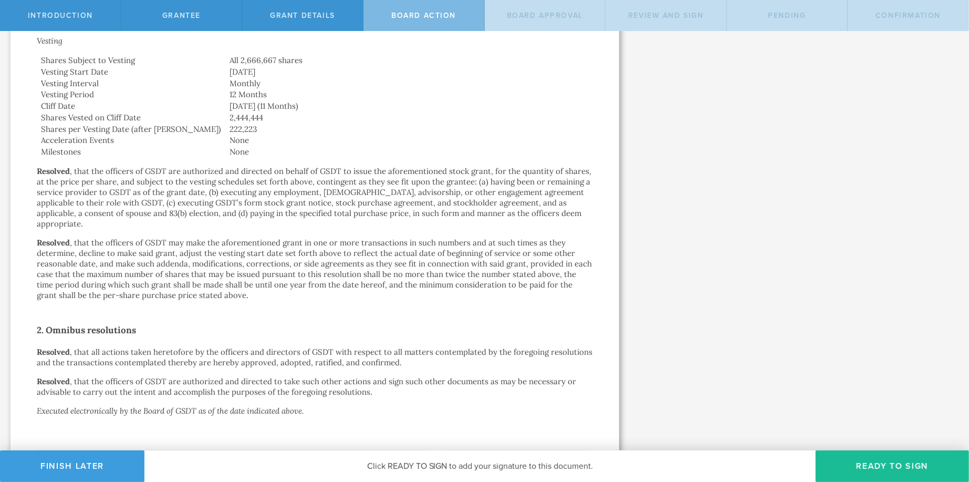
scroll to position [457, 0]
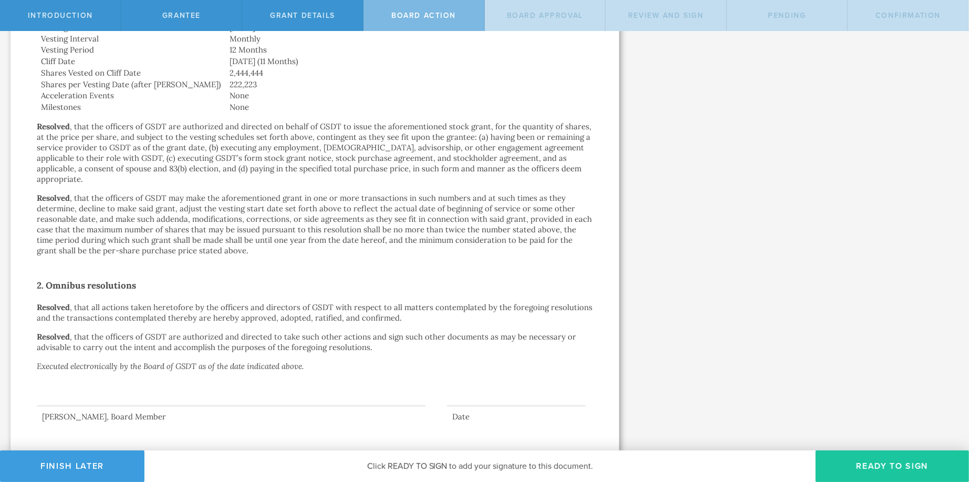
click at [882, 461] on button "Ready to Sign" at bounding box center [892, 466] width 153 height 32
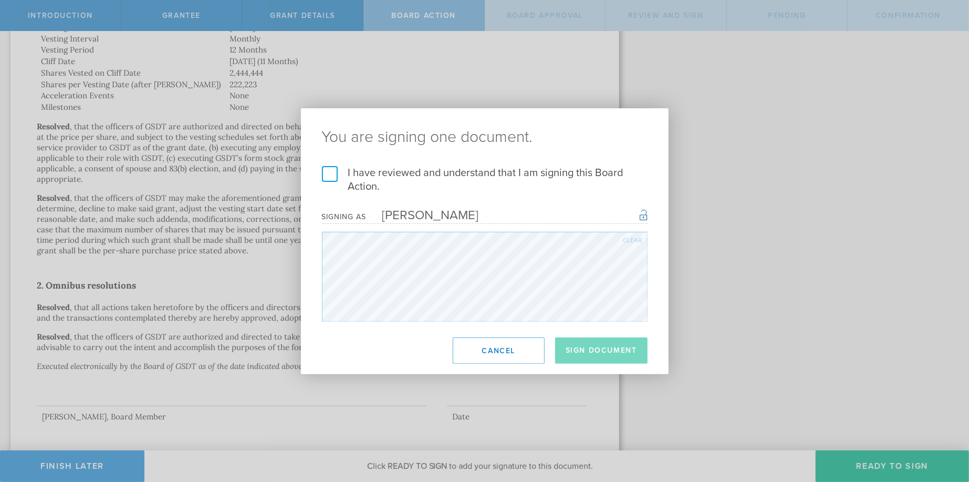
click at [326, 171] on label "I have reviewed and understand that I am signing this Board Action." at bounding box center [485, 179] width 326 height 27
click at [0, 0] on input "I have reviewed and understand that I am signing this Board Action." at bounding box center [0, 0] width 0 height 0
click at [599, 348] on button "Sign Document" at bounding box center [601, 350] width 92 height 26
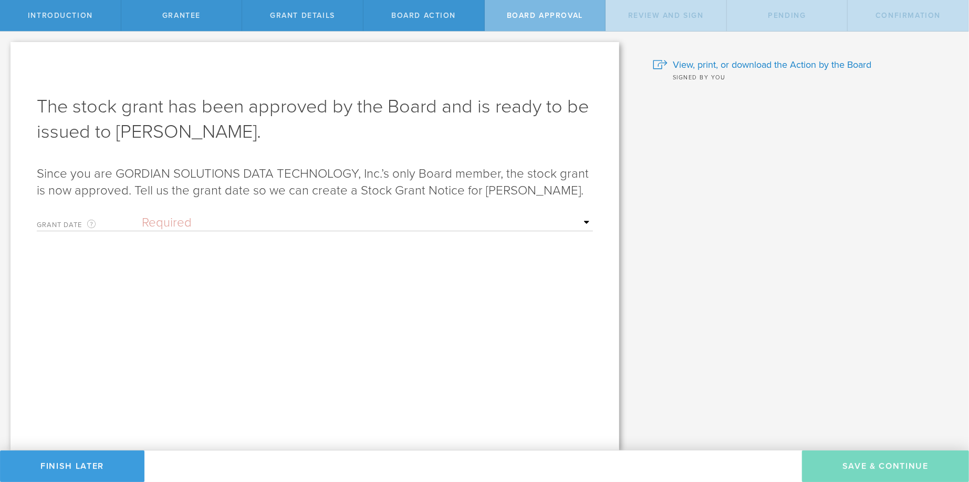
scroll to position [0, 0]
click at [587, 231] on select "Required Upon grantee's signature A specific date" at bounding box center [367, 223] width 451 height 16
select select "uponGranteeSignature"
click at [142, 231] on select "Required Upon grantee's signature A specific date" at bounding box center [367, 223] width 451 height 16
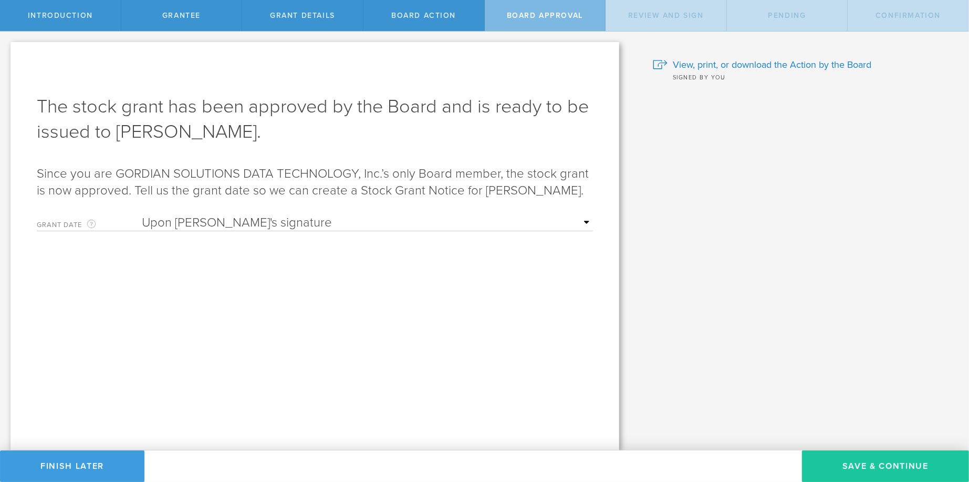
click at [868, 465] on button "Save & Continue" at bounding box center [885, 466] width 167 height 32
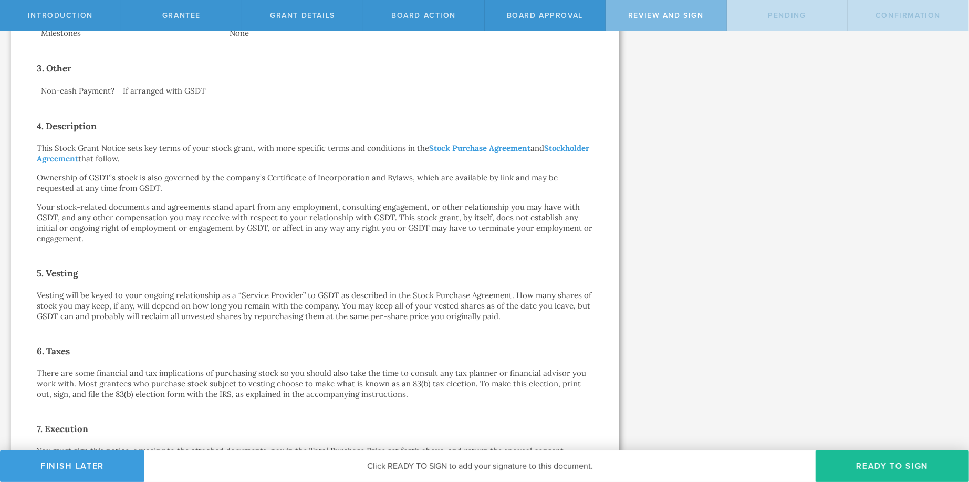
scroll to position [616, 0]
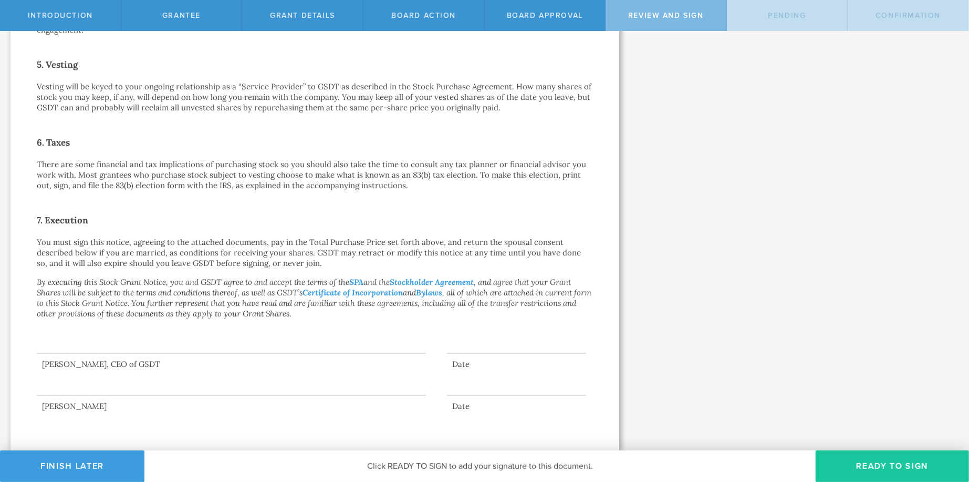
click at [867, 464] on button "Ready to Sign" at bounding box center [892, 466] width 153 height 32
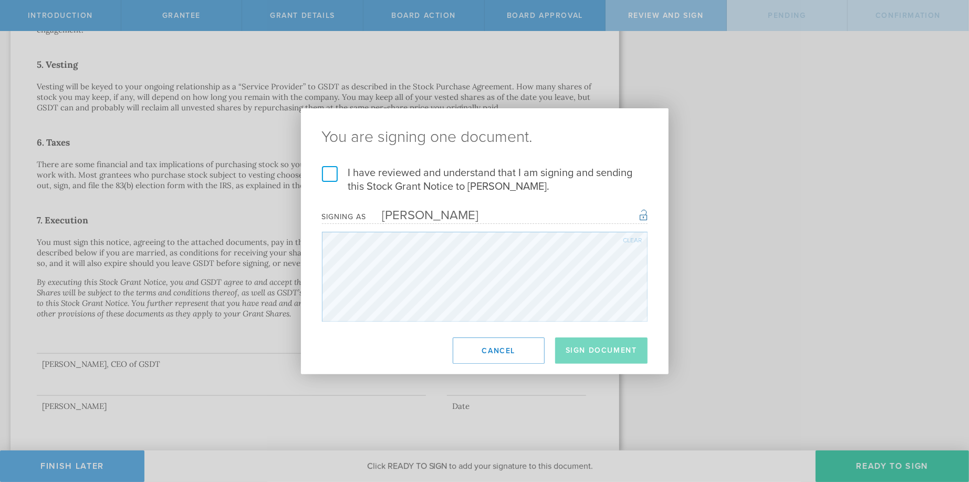
click at [329, 174] on label "I have reviewed and understand that I am signing and sending this Stock Grant N…" at bounding box center [485, 179] width 326 height 27
click at [0, 0] on input "I have reviewed and understand that I am signing and sending this Stock Grant N…" at bounding box center [0, 0] width 0 height 0
click at [603, 349] on button "Sign Document" at bounding box center [601, 350] width 92 height 26
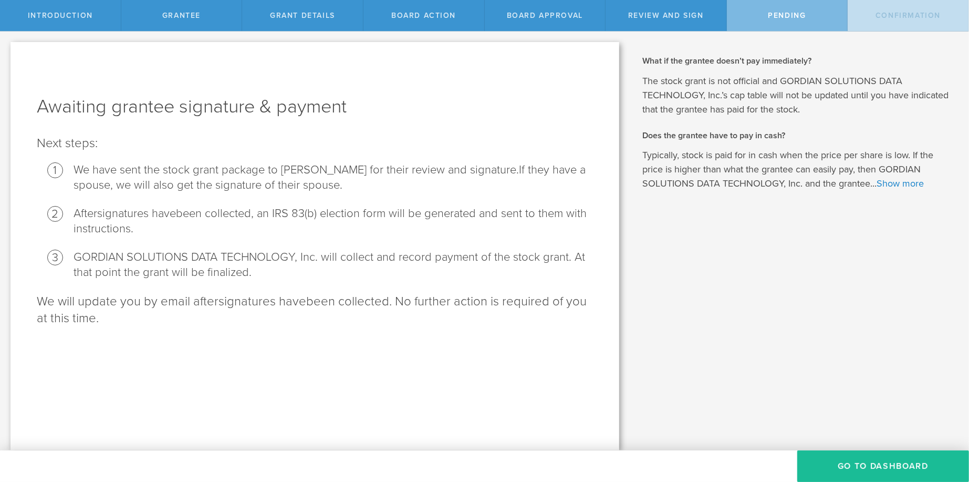
scroll to position [0, 0]
click at [894, 461] on button "Go To Dashboard" at bounding box center [883, 466] width 172 height 32
